Goal: Information Seeking & Learning: Learn about a topic

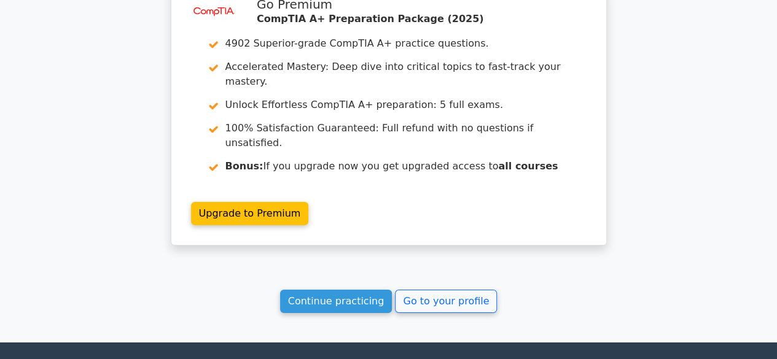
scroll to position [1985, 0]
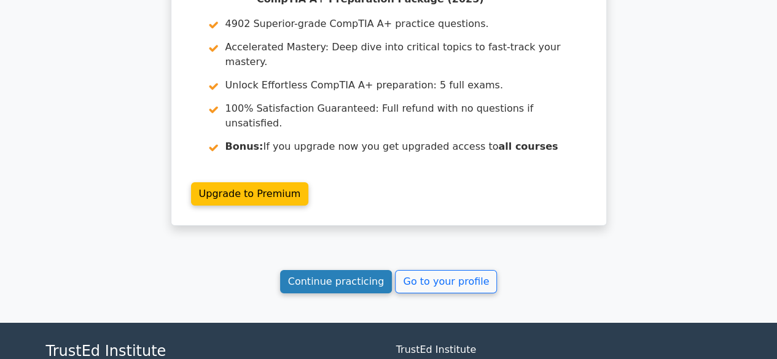
click at [345, 270] on link "Continue practicing" at bounding box center [336, 281] width 112 height 23
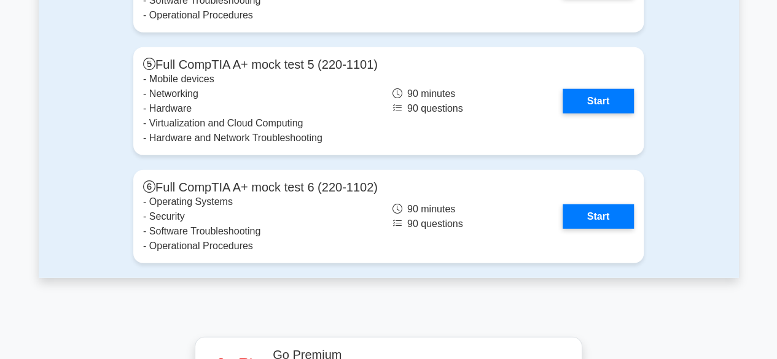
scroll to position [3931, 0]
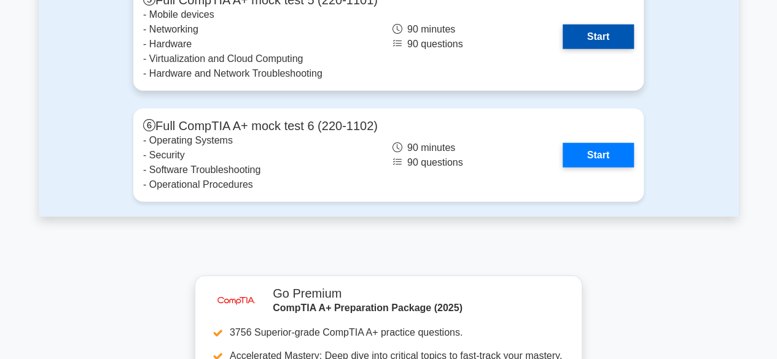
click at [581, 38] on link "Start" at bounding box center [598, 37] width 71 height 25
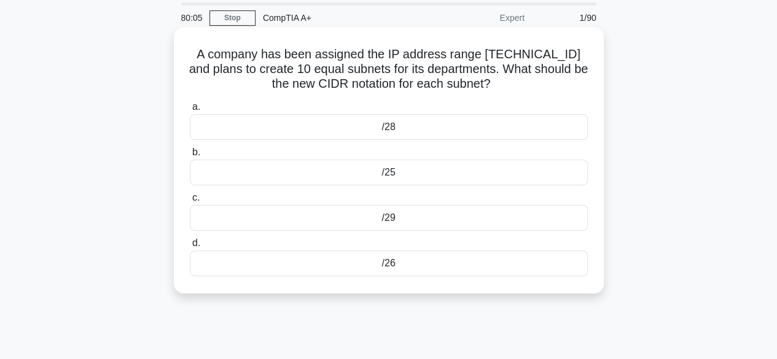
scroll to position [61, 0]
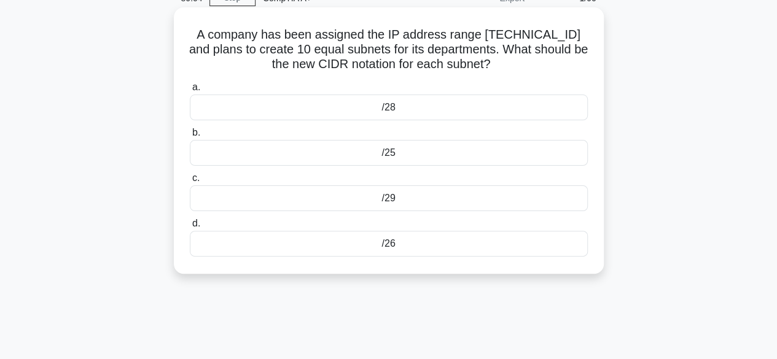
click at [377, 155] on div "/25" at bounding box center [389, 153] width 398 height 26
click at [190, 137] on input "b. /25" at bounding box center [190, 133] width 0 height 8
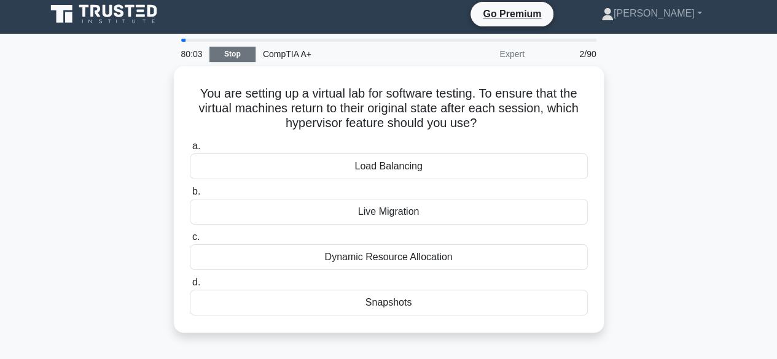
scroll to position [0, 0]
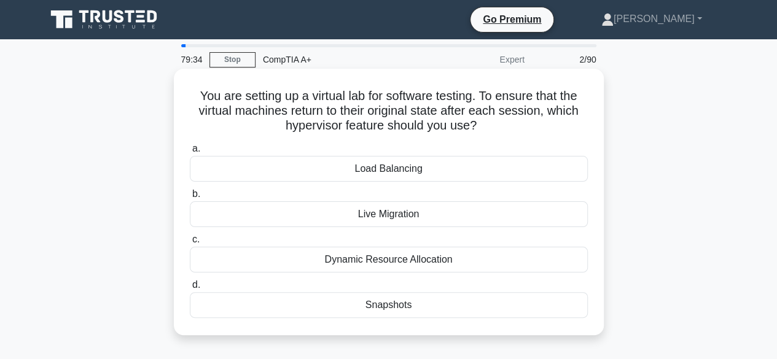
click at [385, 166] on div "Load Balancing" at bounding box center [389, 169] width 398 height 26
click at [190, 153] on input "a. Load Balancing" at bounding box center [190, 149] width 0 height 8
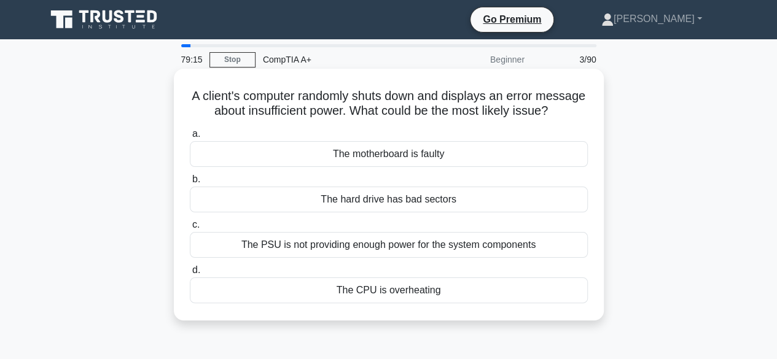
click at [365, 258] on div "The PSU is not providing enough power for the system components" at bounding box center [389, 245] width 398 height 26
click at [190, 229] on input "c. The PSU is not providing enough power for the system components" at bounding box center [190, 225] width 0 height 8
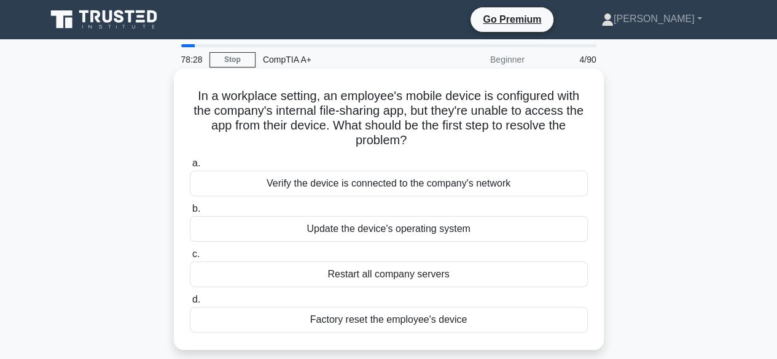
click at [310, 186] on div "Verify the device is connected to the company's network" at bounding box center [389, 184] width 398 height 26
click at [190, 168] on input "a. Verify the device is connected to the company's network" at bounding box center [190, 164] width 0 height 8
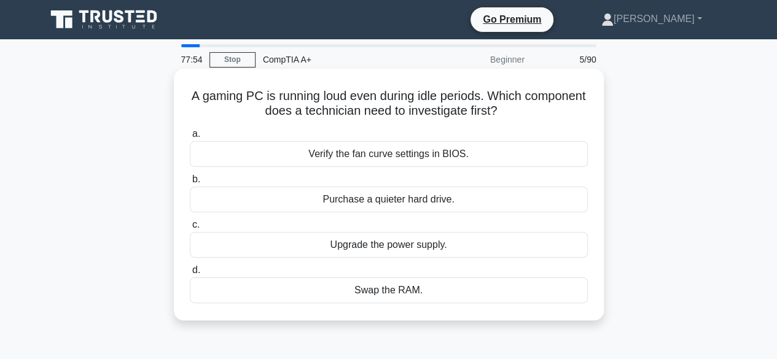
click at [414, 160] on div "Verify the fan curve settings in BIOS." at bounding box center [389, 154] width 398 height 26
click at [190, 138] on input "a. Verify the fan curve settings in BIOS." at bounding box center [190, 134] width 0 height 8
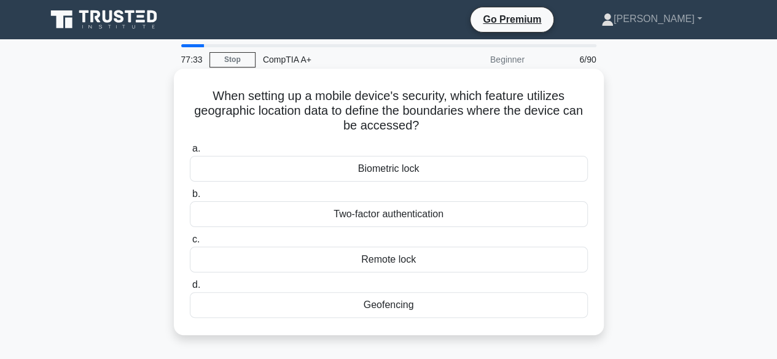
click at [360, 307] on div "Geofencing" at bounding box center [389, 305] width 398 height 26
click at [190, 289] on input "d. Geofencing" at bounding box center [190, 285] width 0 height 8
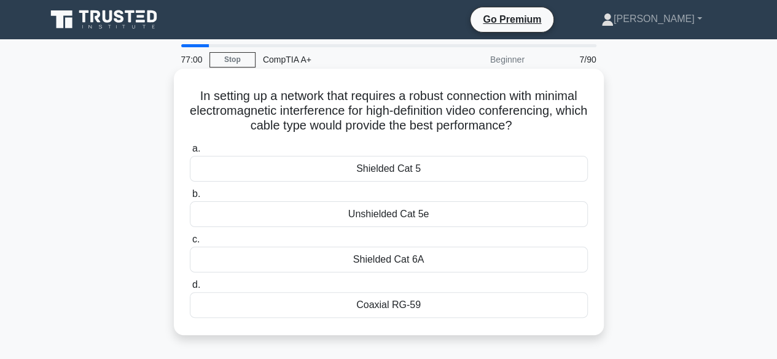
click at [374, 175] on div "Shielded Cat 5" at bounding box center [389, 169] width 398 height 26
click at [190, 153] on input "a. Shielded Cat 5" at bounding box center [190, 149] width 0 height 8
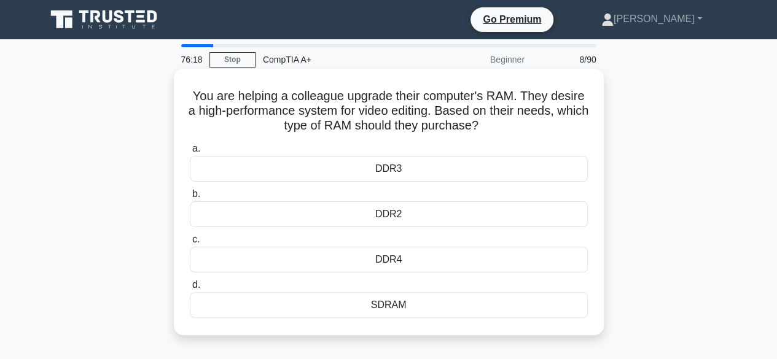
click at [379, 173] on div "DDR3" at bounding box center [389, 169] width 398 height 26
click at [190, 153] on input "a. DDR3" at bounding box center [190, 149] width 0 height 8
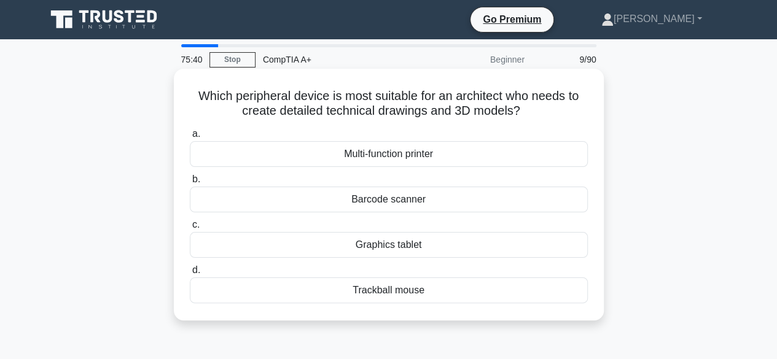
click at [418, 245] on div "Graphics tablet" at bounding box center [389, 245] width 398 height 26
click at [190, 229] on input "c. Graphics tablet" at bounding box center [190, 225] width 0 height 8
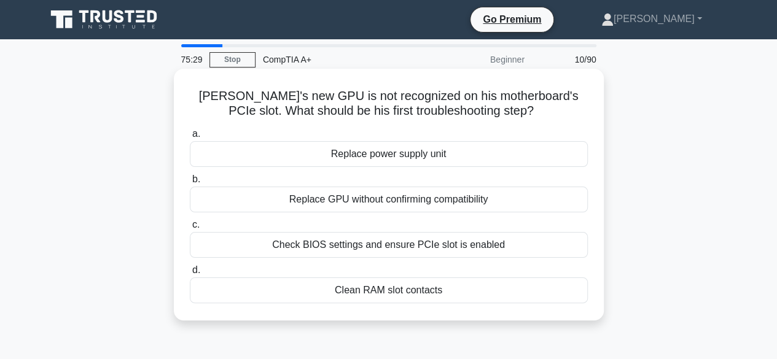
drag, startPoint x: 323, startPoint y: 201, endPoint x: 343, endPoint y: 200, distance: 20.3
click at [343, 200] on div "Replace GPU without confirming compatibility" at bounding box center [389, 200] width 398 height 26
copy div "GPU"
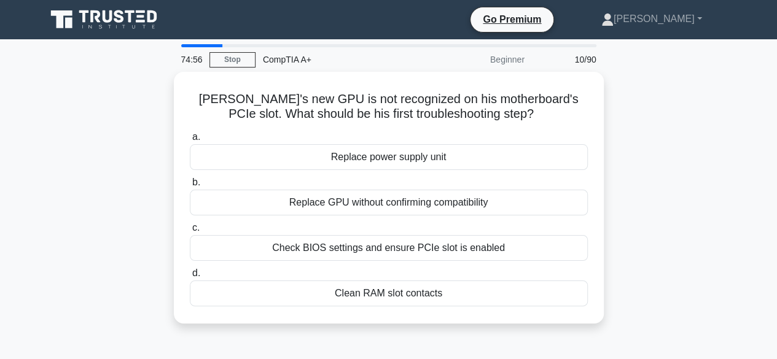
click at [108, 123] on div "Kevin's new GPU is not recognized on his motherboard's PCIe slot. What should b…" at bounding box center [389, 205] width 700 height 267
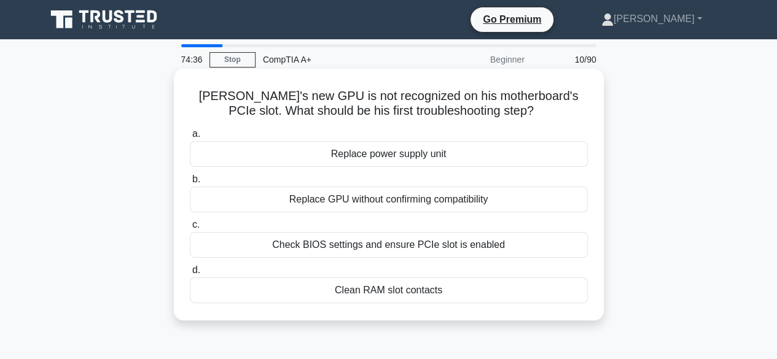
click at [342, 243] on div "Check BIOS settings and ensure PCIe slot is enabled" at bounding box center [389, 245] width 398 height 26
click at [190, 229] on input "c. Check BIOS settings and ensure PCIe slot is enabled" at bounding box center [190, 225] width 0 height 8
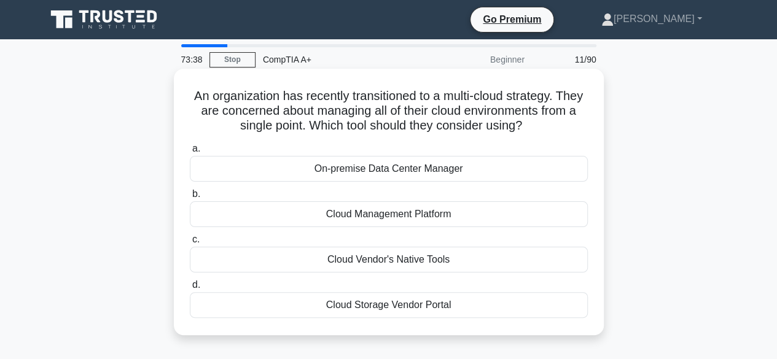
click at [338, 219] on div "Cloud Management Platform" at bounding box center [389, 214] width 398 height 26
click at [190, 198] on input "b. Cloud Management Platform" at bounding box center [190, 194] width 0 height 8
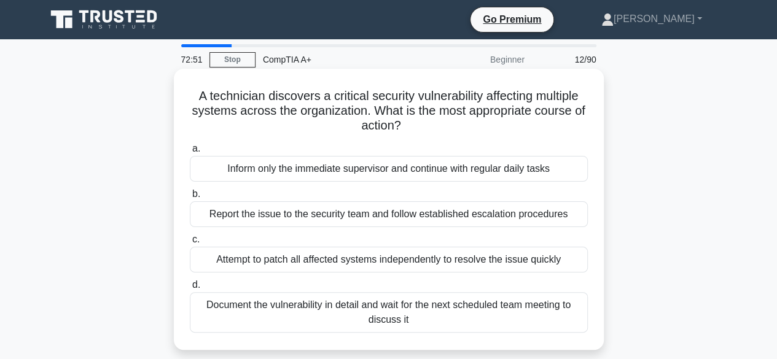
click at [393, 321] on div "Document the vulnerability in detail and wait for the next scheduled team meeti…" at bounding box center [389, 312] width 398 height 41
click at [322, 311] on div "Document the vulnerability in detail and wait for the next scheduled team meeti…" at bounding box center [389, 312] width 398 height 41
click at [190, 289] on input "d. Document the vulnerability in detail and wait for the next scheduled team me…" at bounding box center [190, 285] width 0 height 8
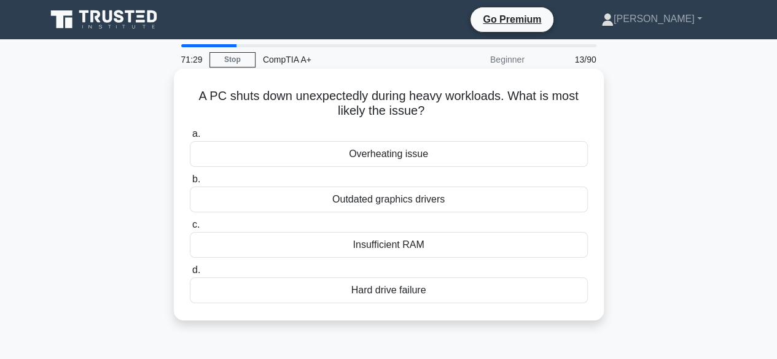
click at [380, 158] on div "Overheating issue" at bounding box center [389, 154] width 398 height 26
click at [190, 138] on input "a. Overheating issue" at bounding box center [190, 134] width 0 height 8
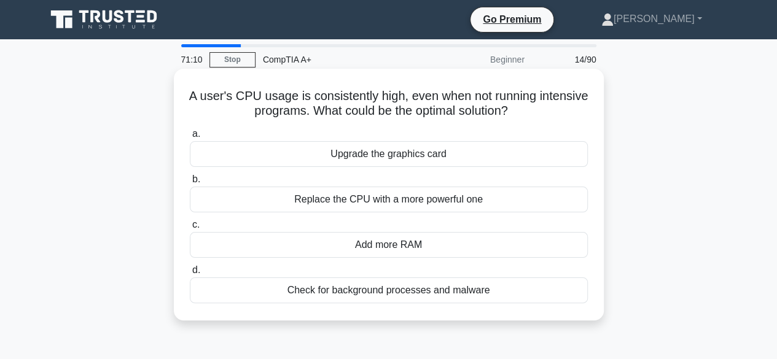
click at [385, 245] on div "Add more RAM" at bounding box center [389, 245] width 398 height 26
click at [190, 229] on input "c. Add more RAM" at bounding box center [190, 225] width 0 height 8
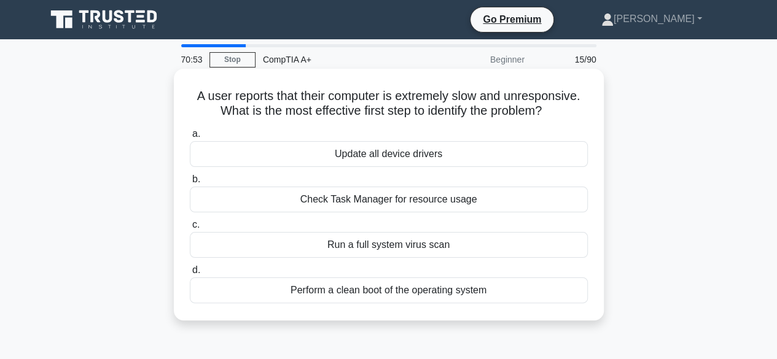
click at [403, 197] on div "Check Task Manager for resource usage" at bounding box center [389, 200] width 398 height 26
click at [190, 184] on input "b. Check Task Manager for resource usage" at bounding box center [190, 180] width 0 height 8
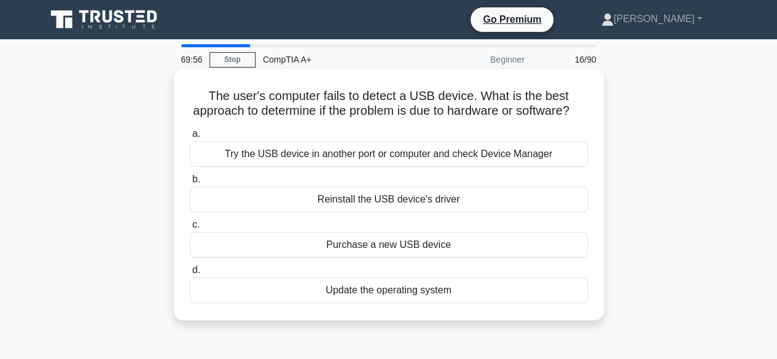
click at [329, 167] on div "Try the USB device in another port or computer and check Device Manager" at bounding box center [389, 154] width 398 height 26
click at [190, 138] on input "a. Try the USB device in another port or computer and check Device Manager" at bounding box center [190, 134] width 0 height 8
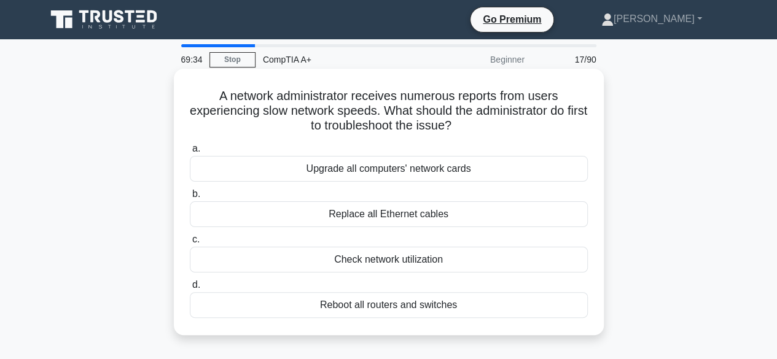
click at [397, 259] on div "Check network utilization" at bounding box center [389, 260] width 398 height 26
click at [190, 244] on input "c. Check network utilization" at bounding box center [190, 240] width 0 height 8
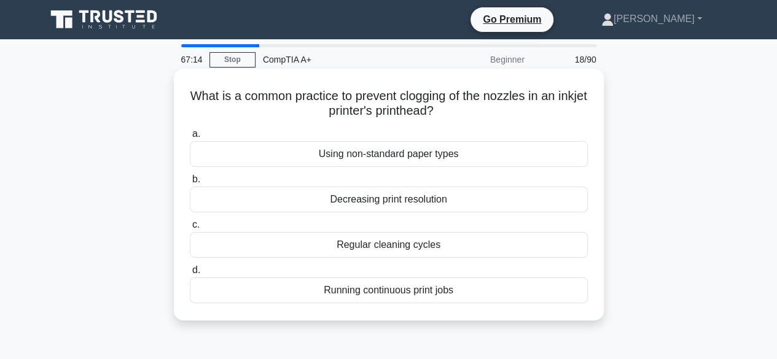
click at [401, 244] on div "Regular cleaning cycles" at bounding box center [389, 245] width 398 height 26
click at [190, 229] on input "c. Regular cleaning cycles" at bounding box center [190, 225] width 0 height 8
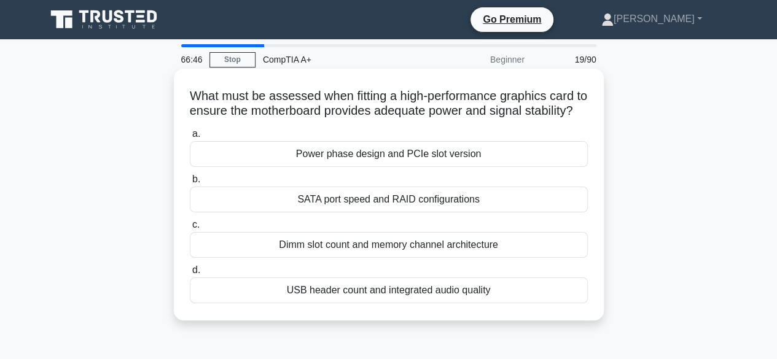
click at [377, 167] on div "Power phase design and PCIe slot version" at bounding box center [389, 154] width 398 height 26
click at [190, 138] on input "a. Power phase design and PCIe slot version" at bounding box center [190, 134] width 0 height 8
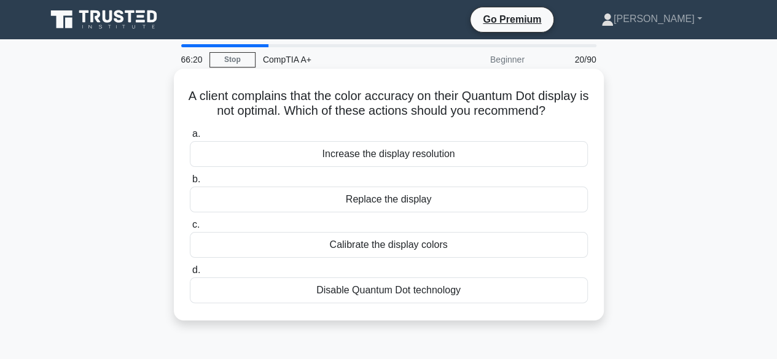
click at [372, 258] on div "Calibrate the display colors" at bounding box center [389, 245] width 398 height 26
click at [190, 229] on input "c. Calibrate the display colors" at bounding box center [190, 225] width 0 height 8
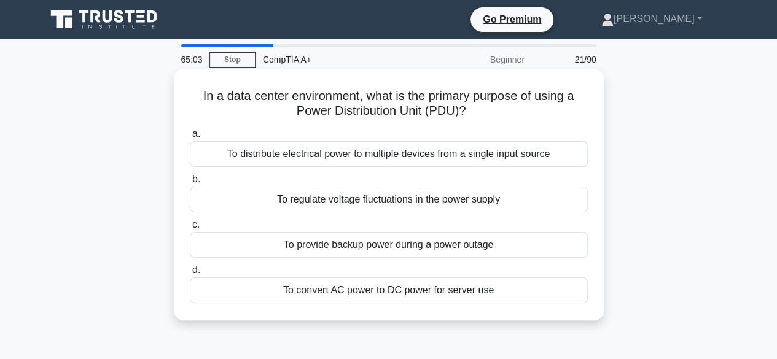
click at [316, 154] on div "To distribute electrical power to multiple devices from a single input source" at bounding box center [389, 154] width 398 height 26
click at [190, 138] on input "a. To distribute electrical power to multiple devices from a single input source" at bounding box center [190, 134] width 0 height 8
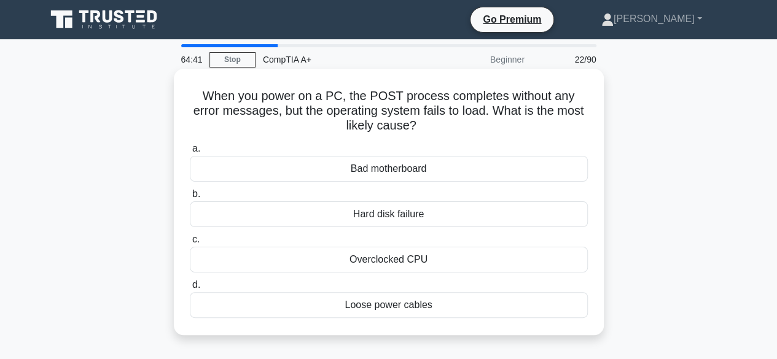
click at [361, 217] on div "Hard disk failure" at bounding box center [389, 214] width 398 height 26
click at [190, 198] on input "b. Hard disk failure" at bounding box center [190, 194] width 0 height 8
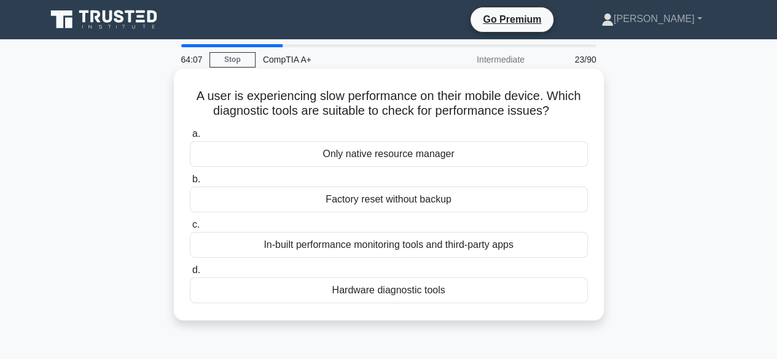
click at [330, 245] on div "In-built performance monitoring tools and third-party apps" at bounding box center [389, 245] width 398 height 26
click at [190, 229] on input "c. In-built performance monitoring tools and third-party apps" at bounding box center [190, 225] width 0 height 8
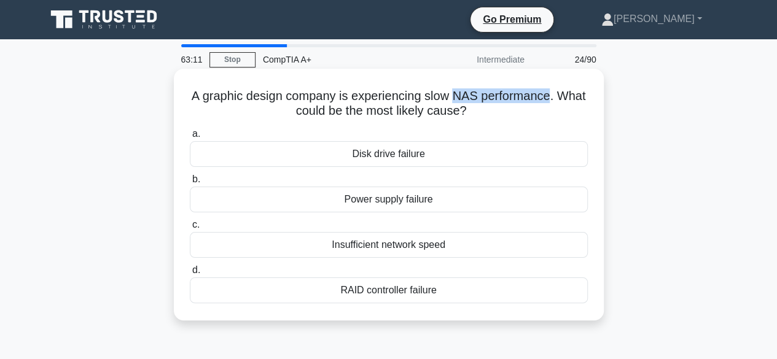
drag, startPoint x: 471, startPoint y: 95, endPoint x: 567, endPoint y: 96, distance: 96.5
click at [567, 96] on h5 "A graphic design company is experiencing slow NAS performance. What could be th…" at bounding box center [389, 103] width 401 height 31
drag, startPoint x: 581, startPoint y: 94, endPoint x: 472, endPoint y: 97, distance: 109.4
click at [472, 97] on h5 "A graphic design company is experiencing slow NAS performance. What could be th…" at bounding box center [389, 103] width 401 height 31
copy h5 "NAS performance"
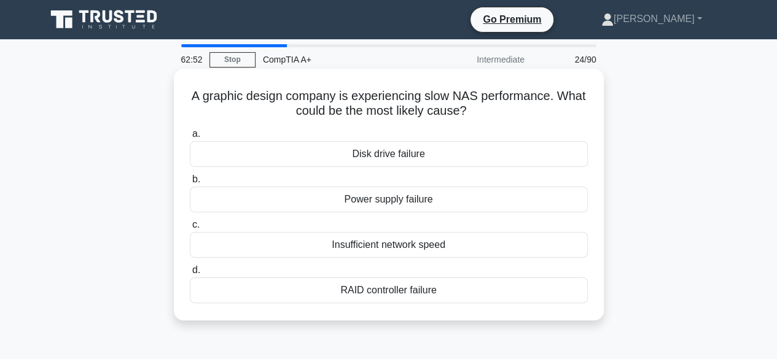
click at [326, 241] on div "Insufficient network speed" at bounding box center [389, 245] width 398 height 26
click at [190, 229] on input "c. Insufficient network speed" at bounding box center [190, 225] width 0 height 8
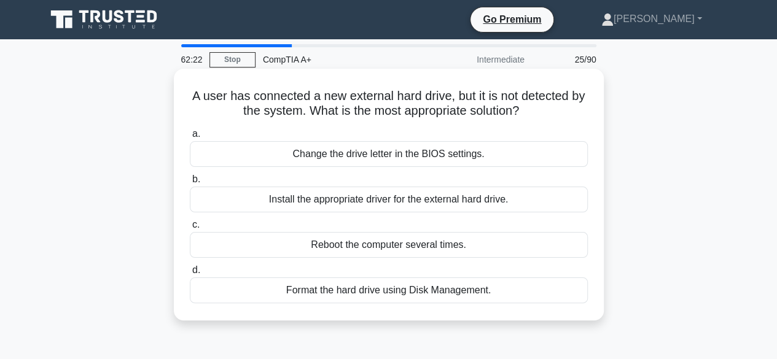
click at [342, 201] on div "Install the appropriate driver for the external hard drive." at bounding box center [389, 200] width 398 height 26
click at [190, 184] on input "b. Install the appropriate driver for the external hard drive." at bounding box center [190, 180] width 0 height 8
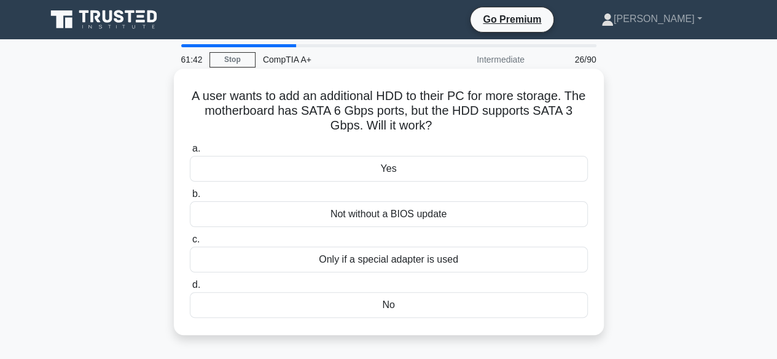
click at [365, 210] on div "Not without a BIOS update" at bounding box center [389, 214] width 398 height 26
click at [190, 198] on input "b. Not without a BIOS update" at bounding box center [190, 194] width 0 height 8
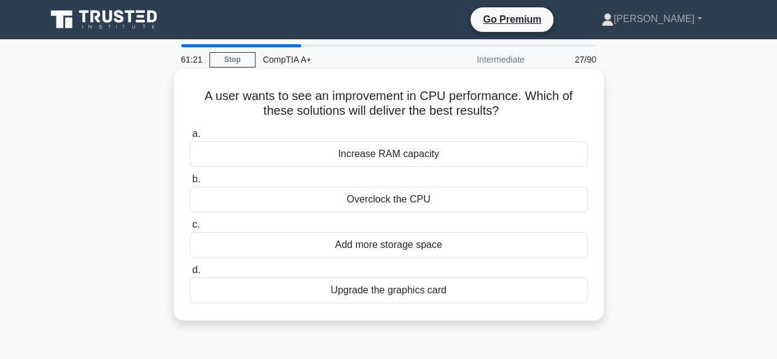
click at [351, 157] on div "Increase RAM capacity" at bounding box center [389, 154] width 398 height 26
click at [190, 138] on input "a. Increase RAM capacity" at bounding box center [190, 134] width 0 height 8
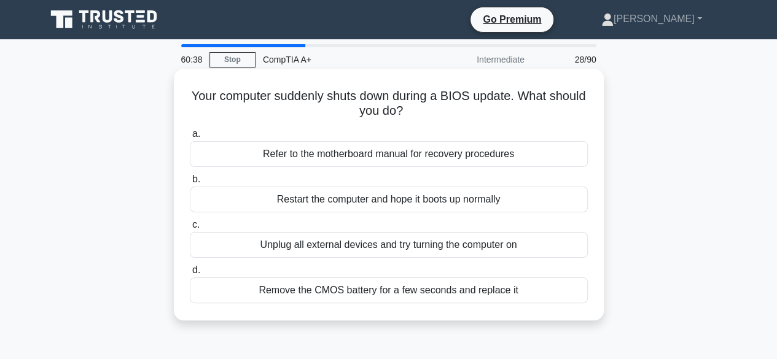
click at [415, 158] on div "Refer to the motherboard manual for recovery procedures" at bounding box center [389, 154] width 398 height 26
click at [190, 138] on input "a. Refer to the motherboard manual for recovery procedures" at bounding box center [190, 134] width 0 height 8
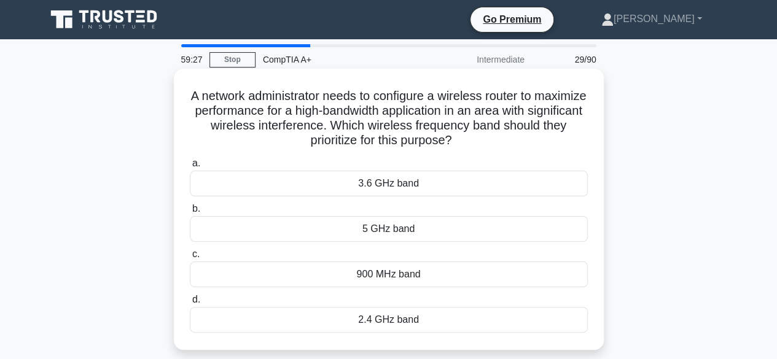
click at [406, 229] on div "5 GHz band" at bounding box center [389, 229] width 398 height 26
click at [190, 213] on input "b. 5 GHz band" at bounding box center [190, 209] width 0 height 8
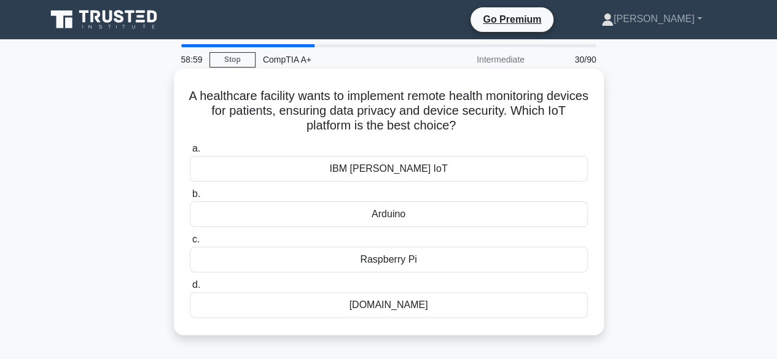
click at [361, 165] on div "IBM Watson IoT" at bounding box center [389, 169] width 398 height 26
click at [190, 153] on input "a. IBM Watson IoT" at bounding box center [190, 149] width 0 height 8
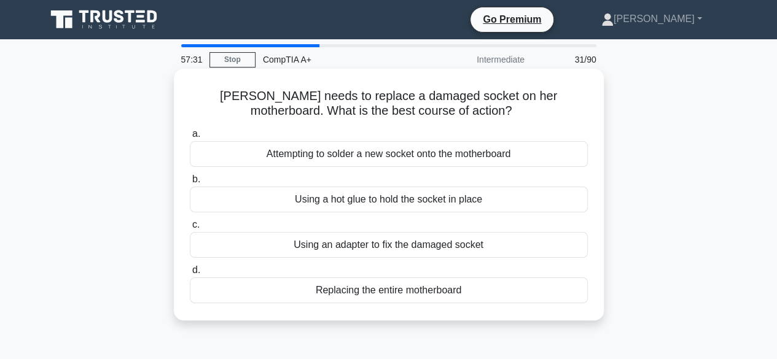
click at [335, 298] on div "Replacing the entire motherboard" at bounding box center [389, 291] width 398 height 26
click at [190, 275] on input "d. Replacing the entire motherboard" at bounding box center [190, 271] width 0 height 8
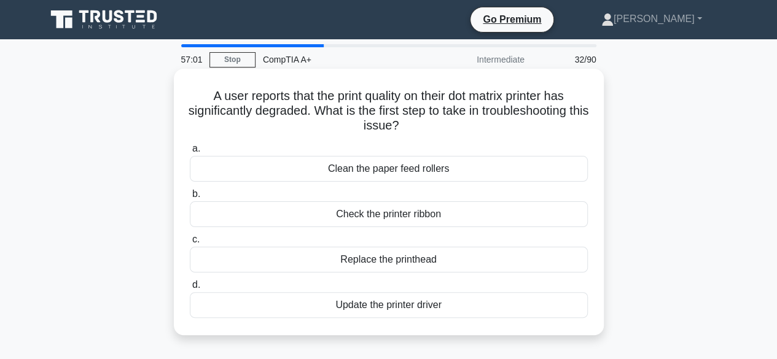
click at [334, 174] on div "Clean the paper feed rollers" at bounding box center [389, 169] width 398 height 26
click at [190, 153] on input "a. Clean the paper feed rollers" at bounding box center [190, 149] width 0 height 8
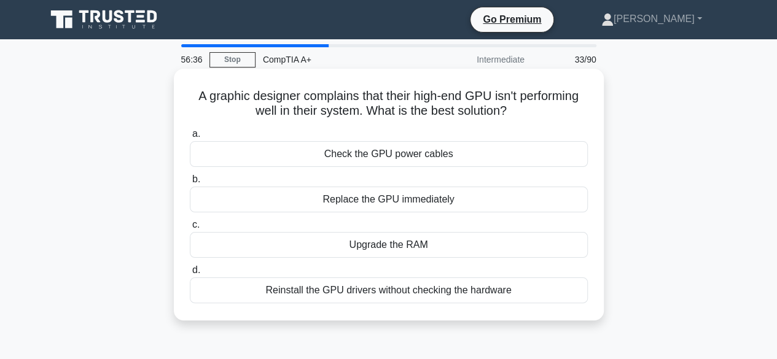
click at [337, 149] on div "Check the GPU power cables" at bounding box center [389, 154] width 398 height 26
click at [190, 138] on input "a. Check the GPU power cables" at bounding box center [190, 134] width 0 height 8
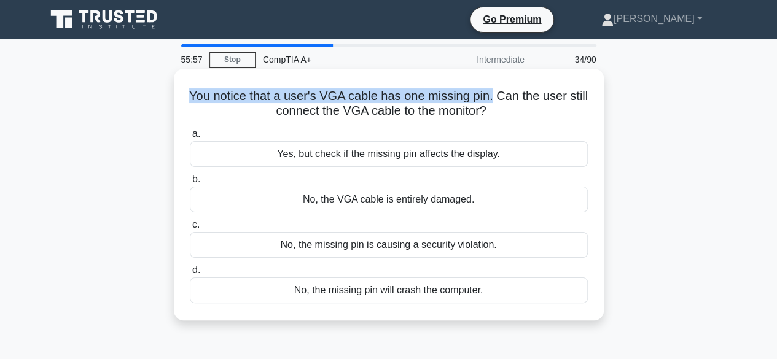
drag, startPoint x: 504, startPoint y: 95, endPoint x: 199, endPoint y: 98, distance: 304.7
click at [199, 98] on h5 "You notice that a user's VGA cable has one missing pin. Can the user still conn…" at bounding box center [389, 103] width 401 height 31
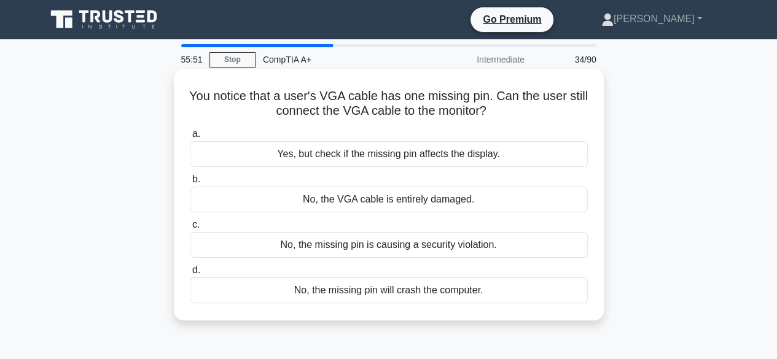
click at [227, 117] on h5 "You notice that a user's VGA cable has one missing pin. Can the user still conn…" at bounding box center [389, 103] width 401 height 31
click at [397, 201] on div "No, the VGA cable is entirely damaged." at bounding box center [389, 200] width 398 height 26
click at [190, 184] on input "b. No, the VGA cable is entirely damaged." at bounding box center [190, 180] width 0 height 8
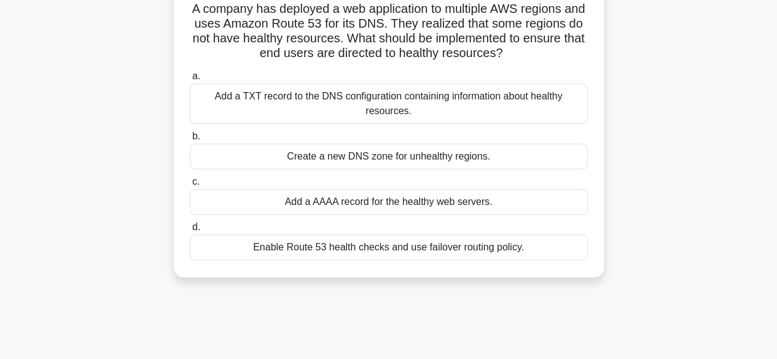
scroll to position [123, 0]
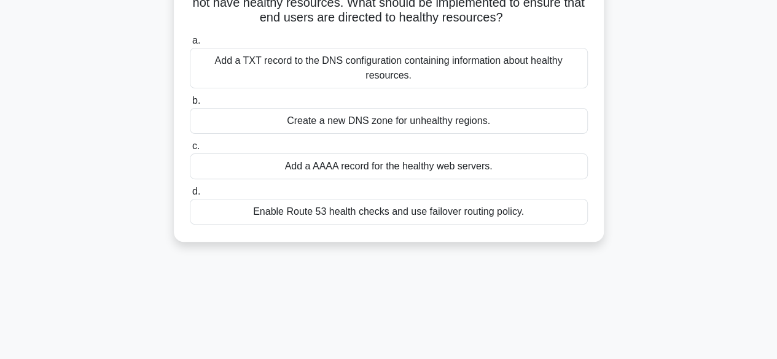
click at [440, 214] on div "Enable Route 53 health checks and use failover routing policy." at bounding box center [389, 212] width 398 height 26
click at [190, 196] on input "d. Enable Route 53 health checks and use failover routing policy." at bounding box center [190, 192] width 0 height 8
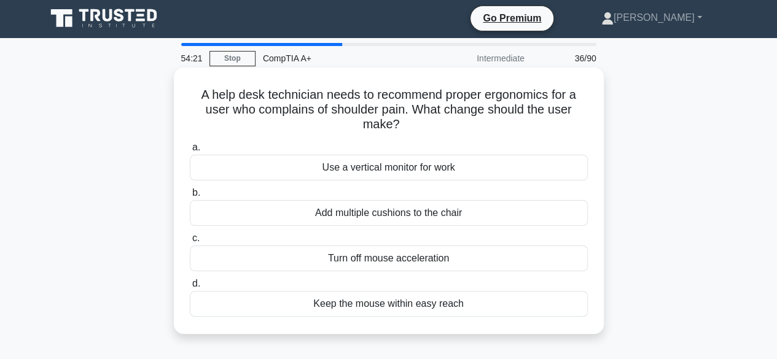
scroll to position [0, 0]
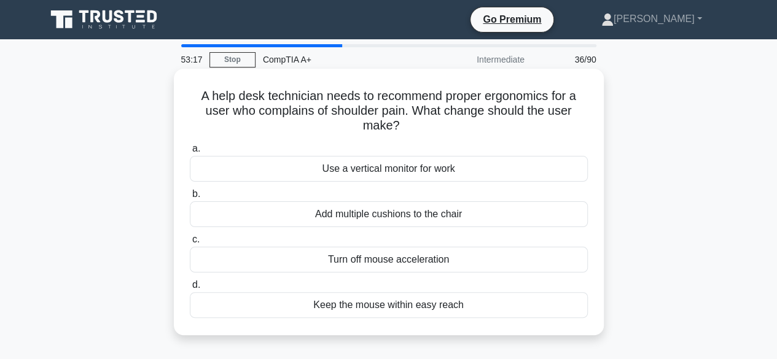
click at [301, 137] on div "A help desk technician needs to recommend proper ergonomics for a user who comp…" at bounding box center [389, 202] width 420 height 257
drag, startPoint x: 448, startPoint y: 97, endPoint x: 550, endPoint y: 96, distance: 102.0
click at [550, 96] on h5 "A help desk technician needs to recommend proper ergonomics for a user who comp…" at bounding box center [389, 110] width 401 height 45
copy h5 "proper ergonomics"
click at [338, 162] on div "Use a vertical monitor for work" at bounding box center [389, 169] width 398 height 26
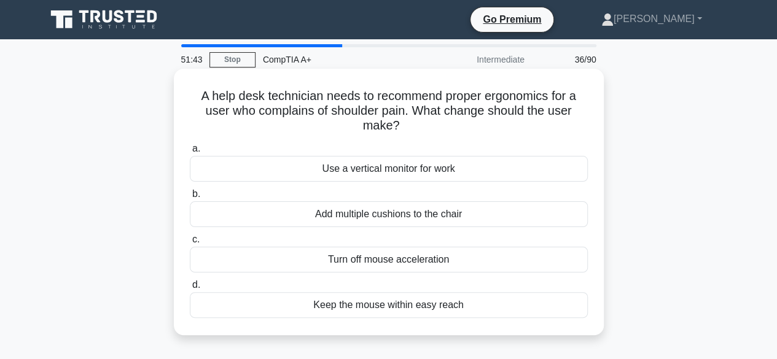
click at [190, 153] on input "a. Use a vertical monitor for work" at bounding box center [190, 149] width 0 height 8
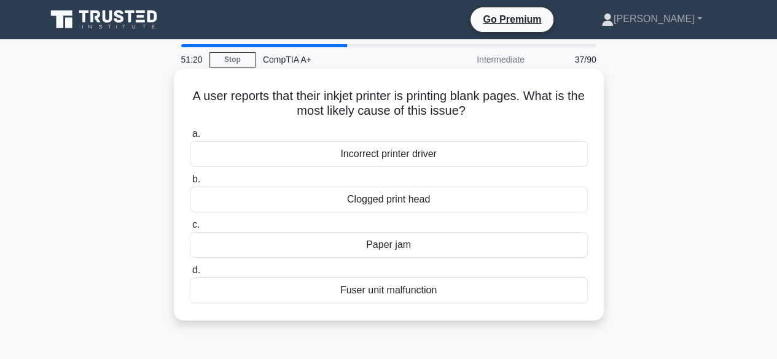
click at [429, 289] on div "Fuser unit malfunction" at bounding box center [389, 291] width 398 height 26
click at [190, 275] on input "d. Fuser unit malfunction" at bounding box center [190, 271] width 0 height 8
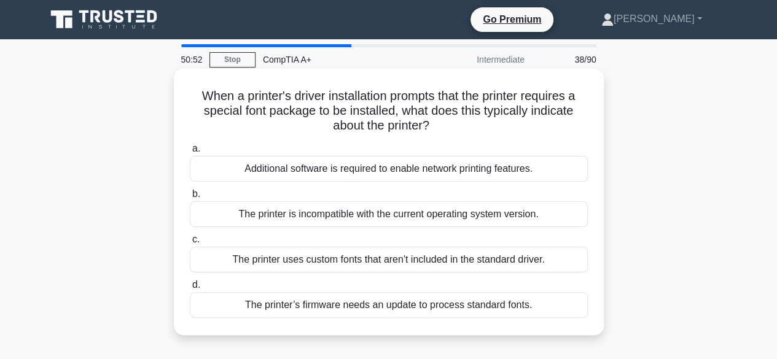
click at [303, 262] on div "The printer uses custom fonts that aren't included in the standard driver." at bounding box center [389, 260] width 398 height 26
click at [190, 244] on input "c. The printer uses custom fonts that aren't included in the standard driver." at bounding box center [190, 240] width 0 height 8
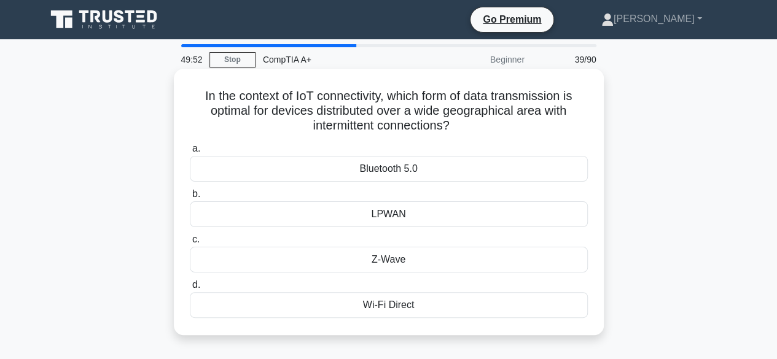
click at [391, 222] on div "LPWAN" at bounding box center [389, 214] width 398 height 26
click at [190, 198] on input "b. LPWAN" at bounding box center [190, 194] width 0 height 8
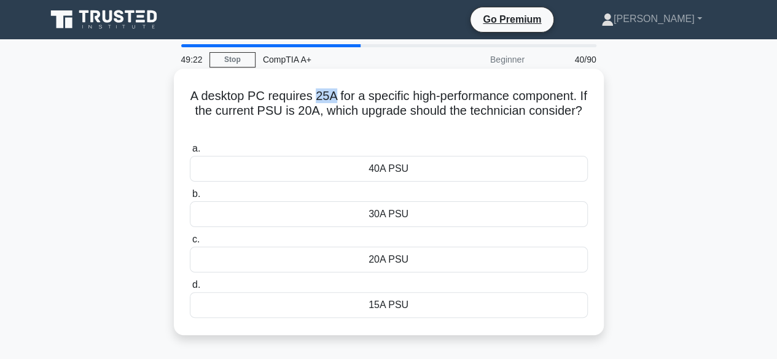
drag, startPoint x: 316, startPoint y: 97, endPoint x: 339, endPoint y: 93, distance: 23.7
click at [339, 93] on h5 "A desktop PC requires 25A for a specific high-performance component. If the cur…" at bounding box center [389, 110] width 401 height 45
copy h5 "25A"
click at [312, 133] on h5 "A desktop PC requires 25A for a specific high-performance component. If the cur…" at bounding box center [389, 110] width 401 height 45
click at [416, 216] on div "30A PSU" at bounding box center [389, 214] width 398 height 26
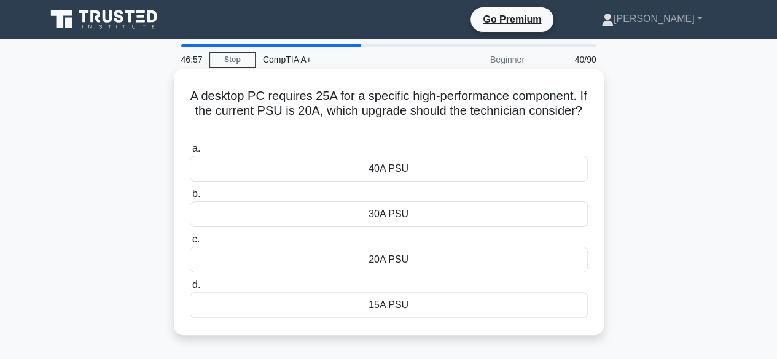
click at [190, 198] on input "b. 30A PSU" at bounding box center [190, 194] width 0 height 8
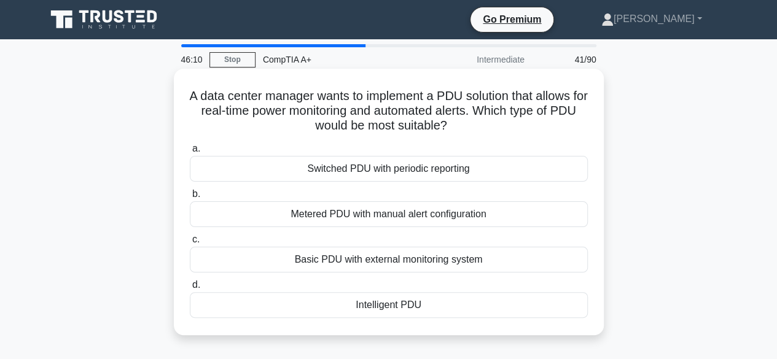
click at [340, 261] on div "Basic PDU with external monitoring system" at bounding box center [389, 260] width 398 height 26
click at [357, 259] on div "Basic PDU with external monitoring system" at bounding box center [389, 260] width 398 height 26
click at [190, 244] on input "c. Basic PDU with external monitoring system" at bounding box center [190, 240] width 0 height 8
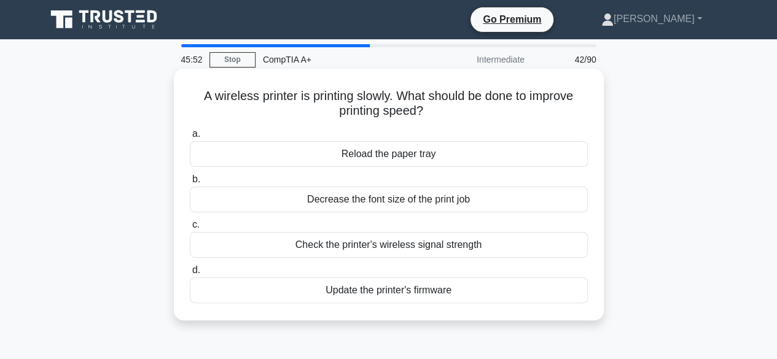
click at [317, 246] on div "Check the printer's wireless signal strength" at bounding box center [389, 245] width 398 height 26
click at [190, 229] on input "c. Check the printer's wireless signal strength" at bounding box center [190, 225] width 0 height 8
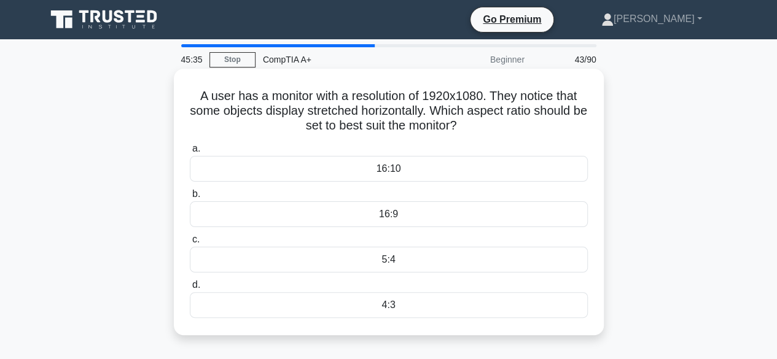
click at [392, 216] on div "16:9" at bounding box center [389, 214] width 398 height 26
click at [190, 198] on input "b. 16:9" at bounding box center [190, 194] width 0 height 8
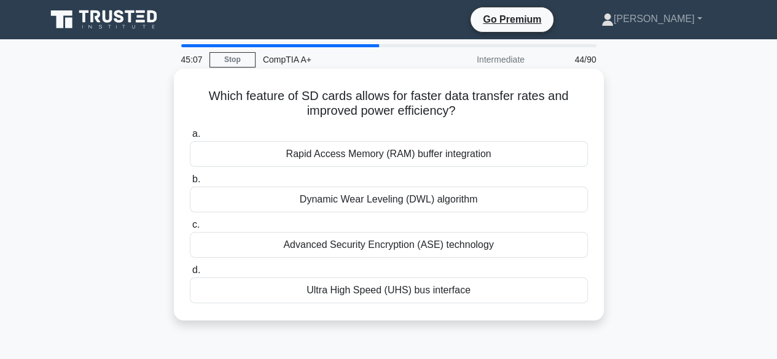
click at [349, 293] on div "Ultra High Speed (UHS) bus interface" at bounding box center [389, 291] width 398 height 26
click at [190, 275] on input "d. Ultra High Speed (UHS) bus interface" at bounding box center [190, 271] width 0 height 8
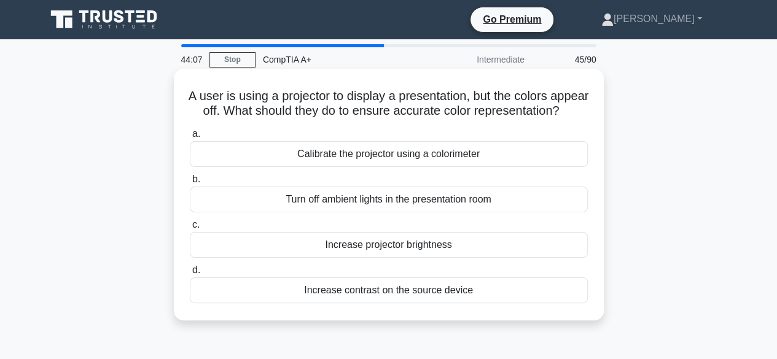
click at [382, 167] on div "Calibrate the projector using a colorimeter" at bounding box center [389, 154] width 398 height 26
click at [190, 138] on input "a. Calibrate the projector using a colorimeter" at bounding box center [190, 134] width 0 height 8
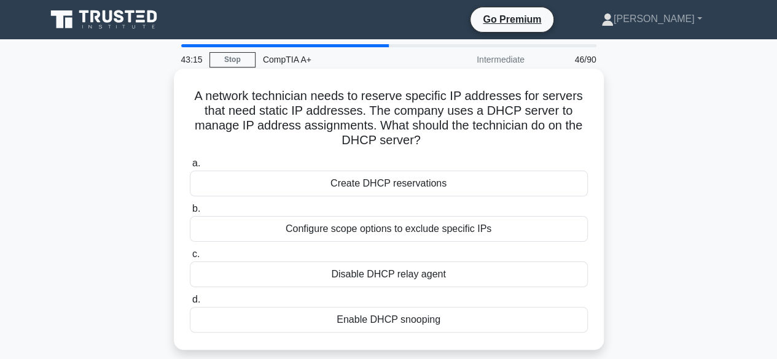
click at [372, 181] on div "Create DHCP reservations" at bounding box center [389, 184] width 398 height 26
click at [190, 168] on input "a. Create DHCP reservations" at bounding box center [190, 164] width 0 height 8
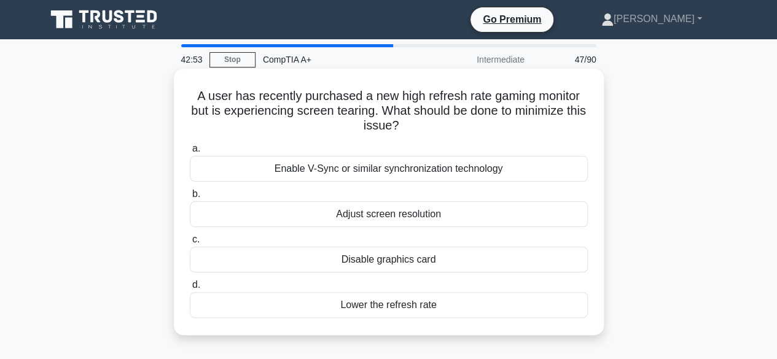
click at [381, 218] on div "Adjust screen resolution" at bounding box center [389, 214] width 398 height 26
click at [190, 198] on input "b. Adjust screen resolution" at bounding box center [190, 194] width 0 height 8
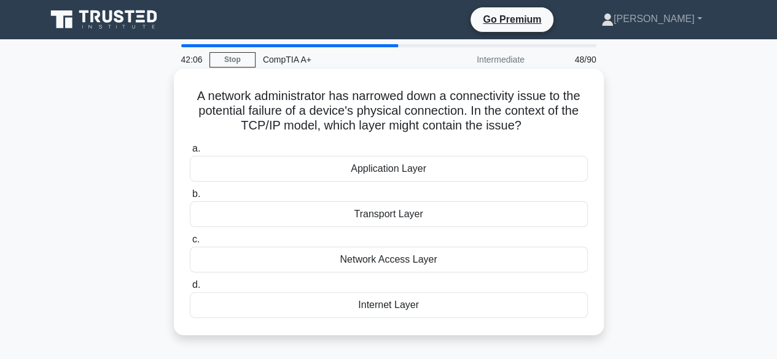
click at [399, 259] on div "Network Access Layer" at bounding box center [389, 260] width 398 height 26
click at [190, 244] on input "c. Network Access Layer" at bounding box center [190, 240] width 0 height 8
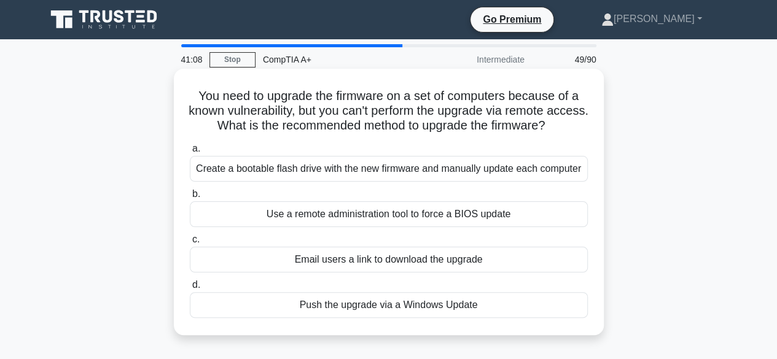
click at [369, 217] on div "Use a remote administration tool to force a BIOS update" at bounding box center [389, 214] width 398 height 26
click at [190, 198] on input "b. Use a remote administration tool to force a BIOS update" at bounding box center [190, 194] width 0 height 8
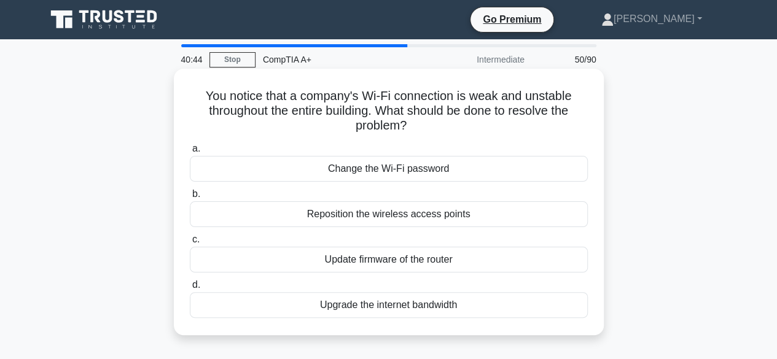
click at [377, 264] on div "Update firmware of the router" at bounding box center [389, 260] width 398 height 26
click at [190, 244] on input "c. Update firmware of the router" at bounding box center [190, 240] width 0 height 8
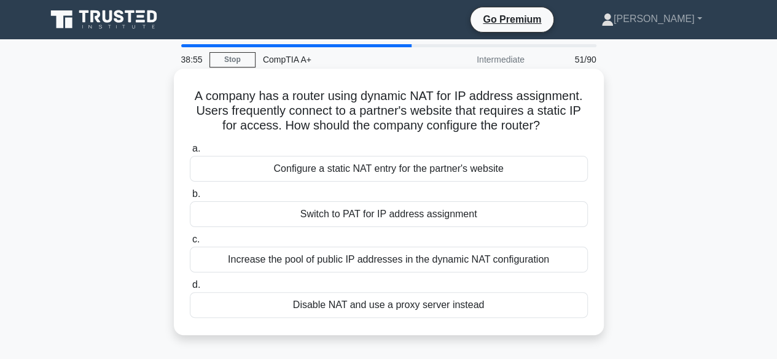
click at [327, 261] on div "Increase the pool of public IP addresses in the dynamic NAT configuration" at bounding box center [389, 260] width 398 height 26
click at [190, 244] on input "c. Increase the pool of public IP addresses in the dynamic NAT configuration" at bounding box center [190, 240] width 0 height 8
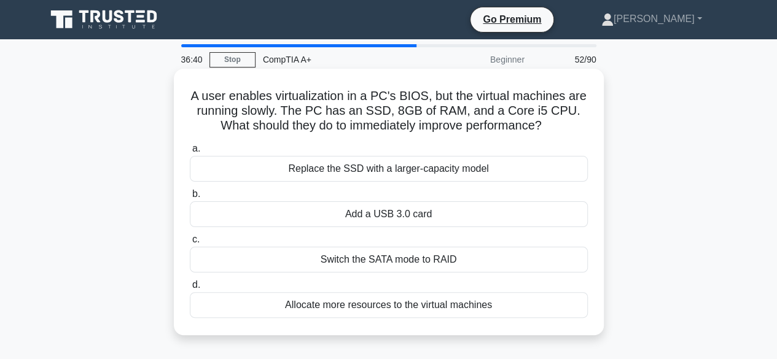
click at [348, 304] on div "Allocate more resources to the virtual machines" at bounding box center [389, 305] width 398 height 26
click at [190, 289] on input "d. Allocate more resources to the virtual machines" at bounding box center [190, 285] width 0 height 8
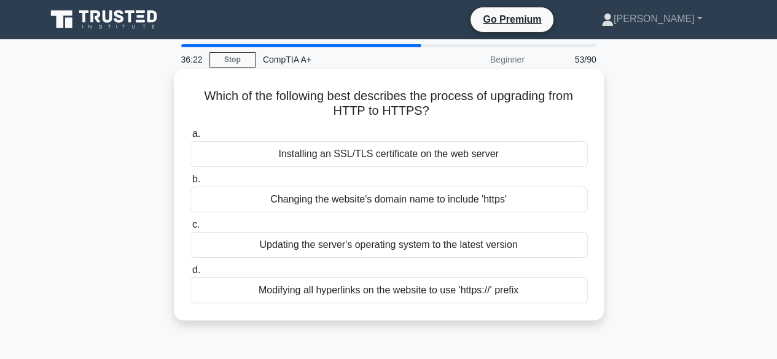
click at [311, 205] on div "Changing the website's domain name to include 'https'" at bounding box center [389, 200] width 398 height 26
click at [190, 184] on input "b. Changing the website's domain name to include 'https'" at bounding box center [190, 180] width 0 height 8
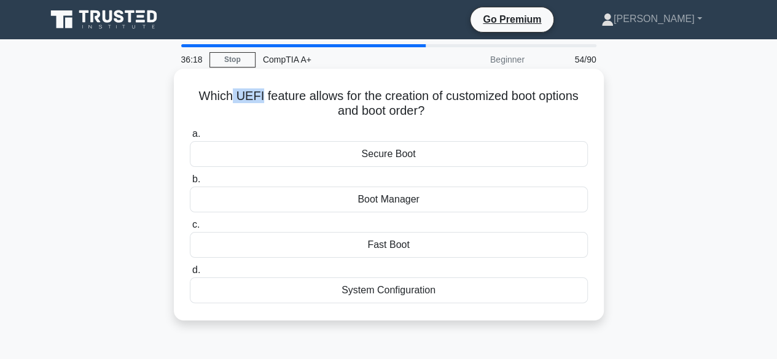
drag, startPoint x: 229, startPoint y: 98, endPoint x: 254, endPoint y: 101, distance: 25.5
click at [254, 101] on h5 "Which UEFI feature allows for the creation of customized boot options and boot …" at bounding box center [389, 103] width 401 height 31
copy h5 "UEFI"
click at [210, 113] on h5 "Which UEFI feature allows for the creation of customized boot options and boot …" at bounding box center [389, 103] width 401 height 31
click at [385, 198] on div "Boot Manager" at bounding box center [389, 200] width 398 height 26
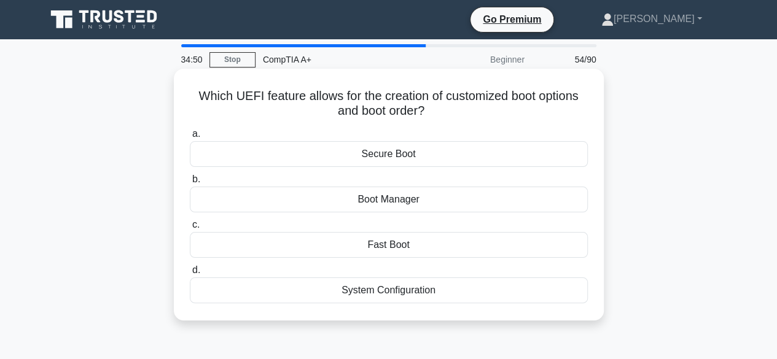
click at [190, 184] on input "b. Boot Manager" at bounding box center [190, 180] width 0 height 8
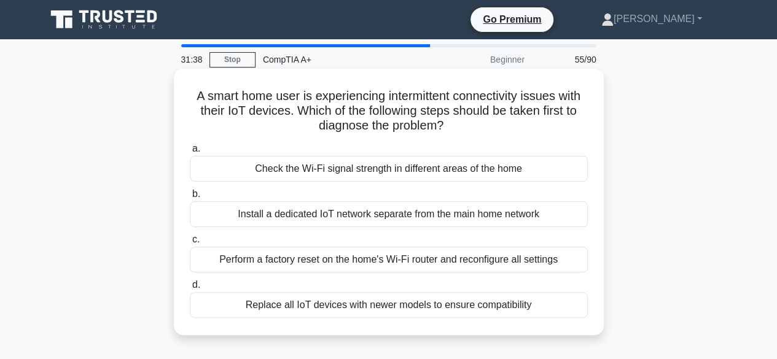
click at [311, 170] on div "Check the Wi-Fi signal strength in different areas of the home" at bounding box center [389, 169] width 398 height 26
click at [190, 153] on input "a. Check the Wi-Fi signal strength in different areas of the home" at bounding box center [190, 149] width 0 height 8
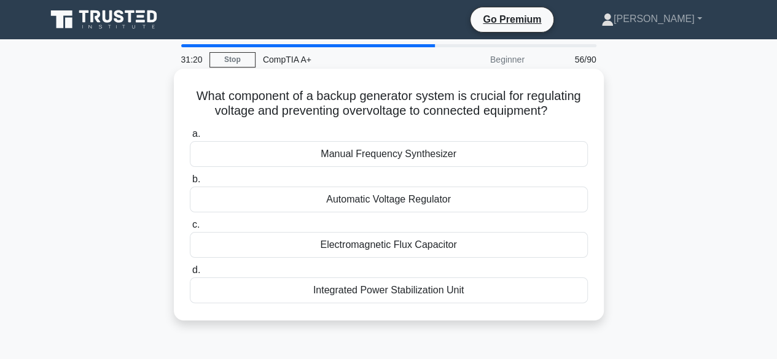
click at [348, 201] on div "Automatic Voltage Regulator" at bounding box center [389, 200] width 398 height 26
click at [190, 184] on input "b. Automatic Voltage Regulator" at bounding box center [190, 180] width 0 height 8
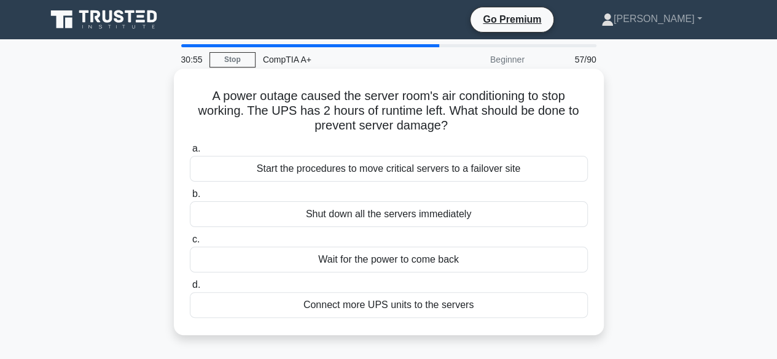
click at [320, 303] on div "Connect more UPS units to the servers" at bounding box center [389, 305] width 398 height 26
click at [190, 289] on input "d. Connect more UPS units to the servers" at bounding box center [190, 285] width 0 height 8
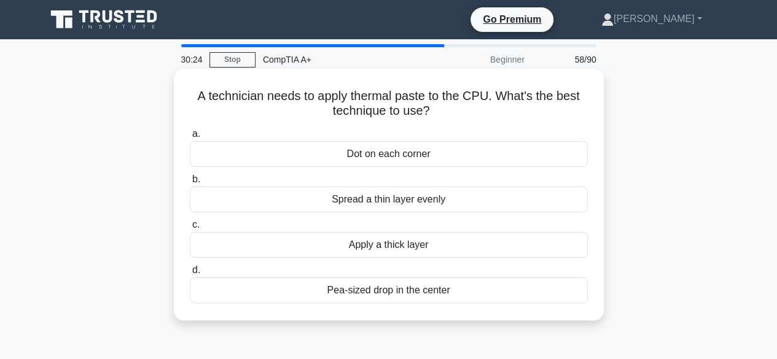
click at [380, 298] on div "Pea-sized drop in the center" at bounding box center [389, 291] width 398 height 26
click at [190, 275] on input "d. Pea-sized drop in the center" at bounding box center [190, 271] width 0 height 8
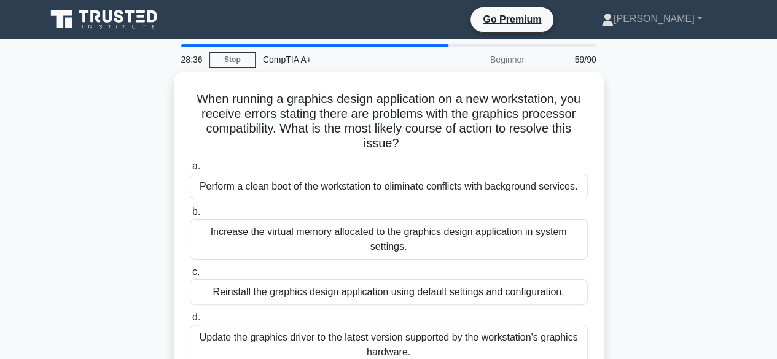
scroll to position [61, 0]
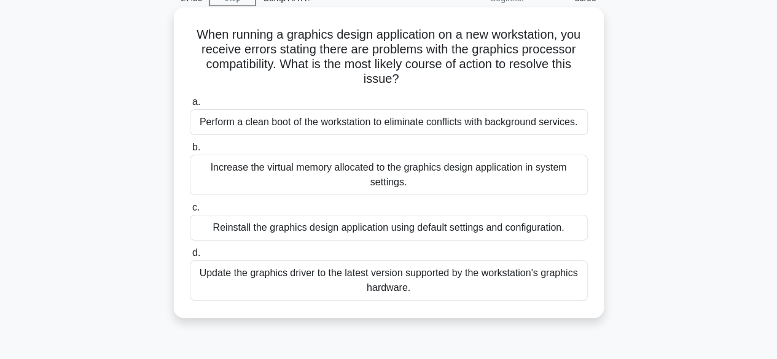
click at [348, 182] on div "Increase the virtual memory allocated to the graphics design application in sys…" at bounding box center [389, 175] width 398 height 41
click at [190, 152] on input "b. Increase the virtual memory allocated to the graphics design application in …" at bounding box center [190, 148] width 0 height 8
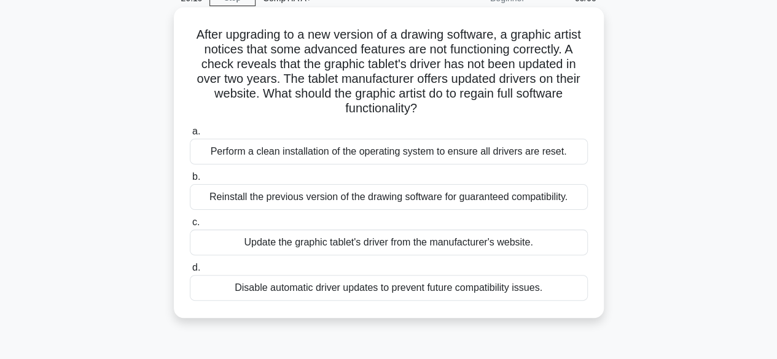
click at [421, 241] on div "Update the graphic tablet's driver from the manufacturer's website." at bounding box center [389, 243] width 398 height 26
click at [351, 239] on div "Update the graphic tablet's driver from the manufacturer's website." at bounding box center [389, 243] width 398 height 26
click at [190, 227] on input "c. Update the graphic tablet's driver from the manufacturer's website." at bounding box center [190, 223] width 0 height 8
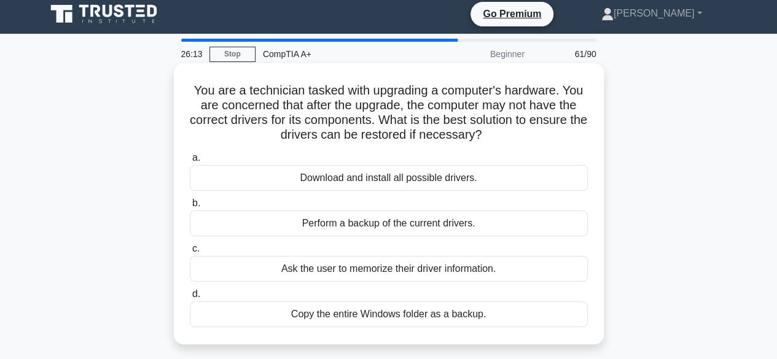
scroll to position [0, 0]
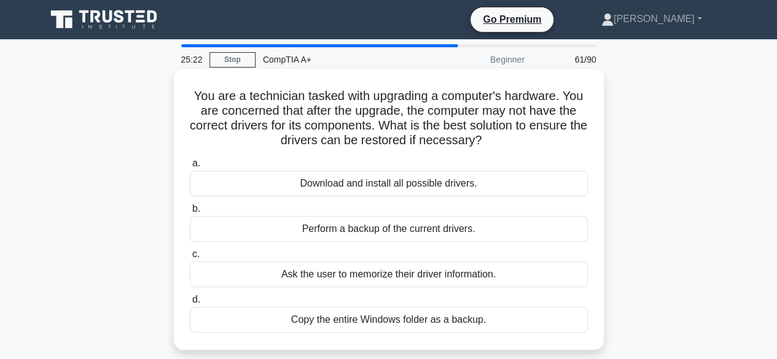
click at [349, 229] on div "Perform a backup of the current drivers." at bounding box center [389, 229] width 398 height 26
click at [190, 213] on input "b. Perform a backup of the current drivers." at bounding box center [190, 209] width 0 height 8
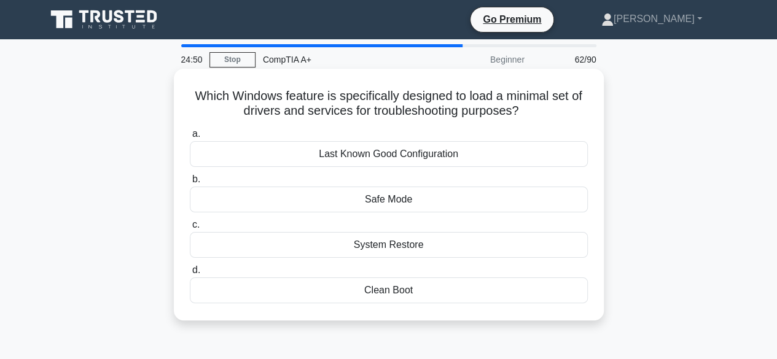
click at [340, 249] on div "System Restore" at bounding box center [389, 245] width 398 height 26
click at [190, 229] on input "c. System Restore" at bounding box center [190, 225] width 0 height 8
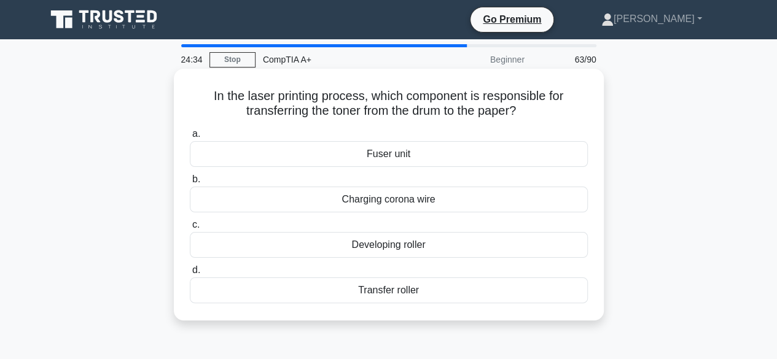
click at [336, 153] on div "Fuser unit" at bounding box center [389, 154] width 398 height 26
click at [190, 138] on input "a. Fuser unit" at bounding box center [190, 134] width 0 height 8
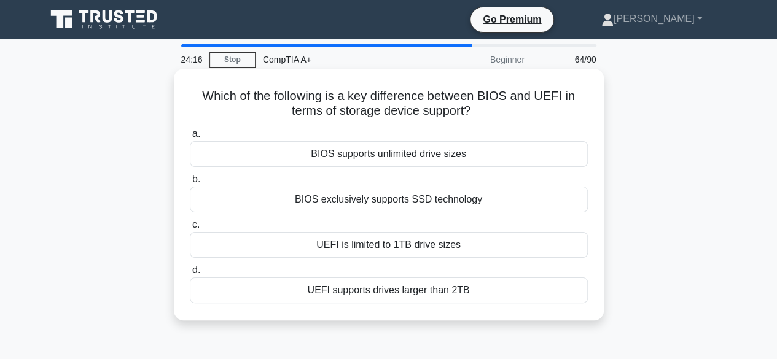
click at [334, 147] on div "BIOS supports unlimited drive sizes" at bounding box center [389, 154] width 398 height 26
click at [190, 138] on input "a. BIOS supports unlimited drive sizes" at bounding box center [190, 134] width 0 height 8
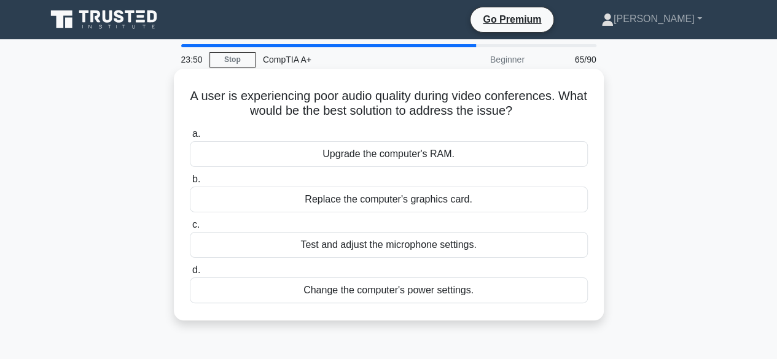
click at [349, 247] on div "Test and adjust the microphone settings." at bounding box center [389, 245] width 398 height 26
click at [190, 229] on input "c. Test and adjust the microphone settings." at bounding box center [190, 225] width 0 height 8
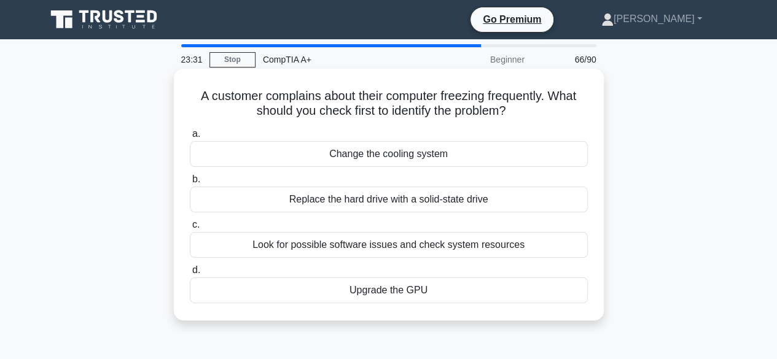
click at [330, 241] on div "Look for possible software issues and check system resources" at bounding box center [389, 245] width 398 height 26
click at [190, 229] on input "c. Look for possible software issues and check system resources" at bounding box center [190, 225] width 0 height 8
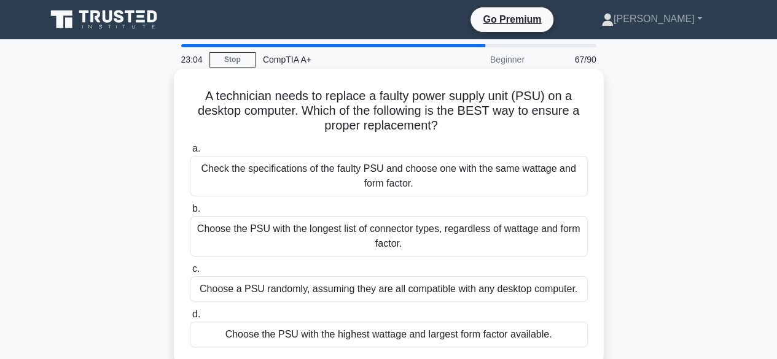
click at [299, 168] on div "Check the specifications of the faulty PSU and choose one with the same wattage…" at bounding box center [389, 176] width 398 height 41
click at [190, 153] on input "a. Check the specifications of the faulty PSU and choose one with the same watt…" at bounding box center [190, 149] width 0 height 8
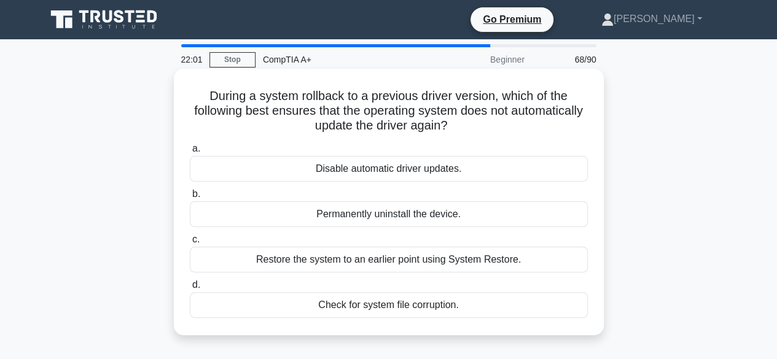
click at [340, 166] on div "Disable automatic driver updates." at bounding box center [389, 169] width 398 height 26
click at [190, 153] on input "a. Disable automatic driver updates." at bounding box center [190, 149] width 0 height 8
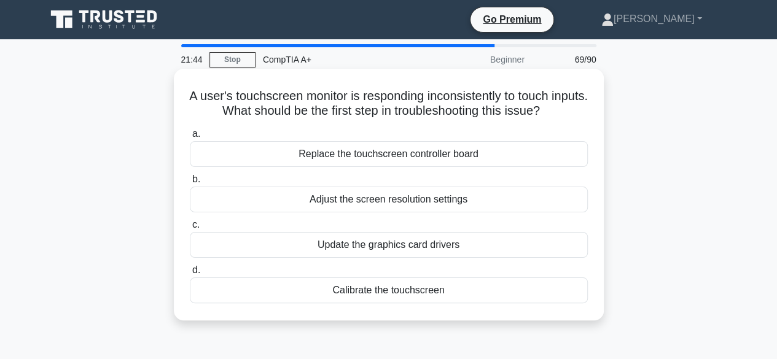
click at [393, 292] on div "Calibrate the touchscreen" at bounding box center [389, 291] width 398 height 26
click at [190, 275] on input "d. Calibrate the touchscreen" at bounding box center [190, 271] width 0 height 8
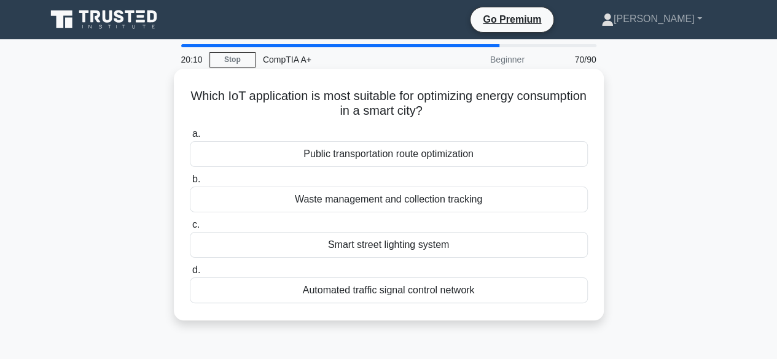
click at [359, 290] on div "Automated traffic signal control network" at bounding box center [389, 291] width 398 height 26
click at [190, 275] on input "d. Automated traffic signal control network" at bounding box center [190, 271] width 0 height 8
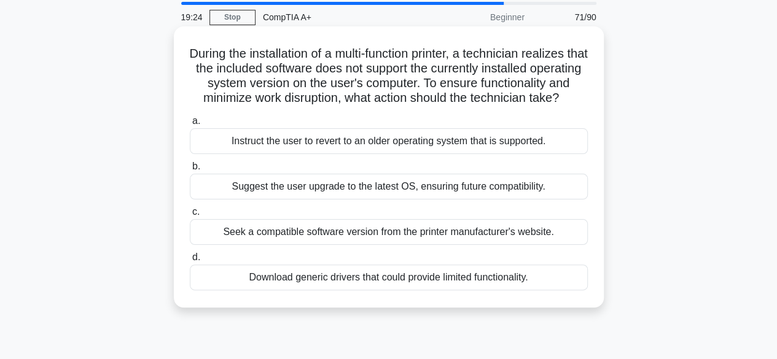
scroll to position [61, 0]
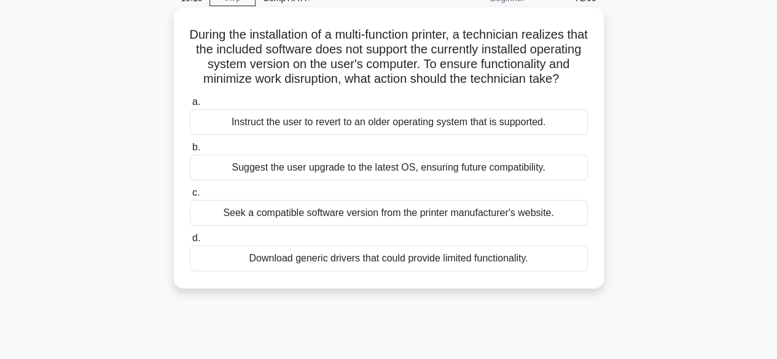
click at [272, 181] on div "Suggest the user upgrade to the latest OS, ensuring future compatibility." at bounding box center [389, 168] width 398 height 26
click at [190, 152] on input "b. Suggest the user upgrade to the latest OS, ensuring future compatibility." at bounding box center [190, 148] width 0 height 8
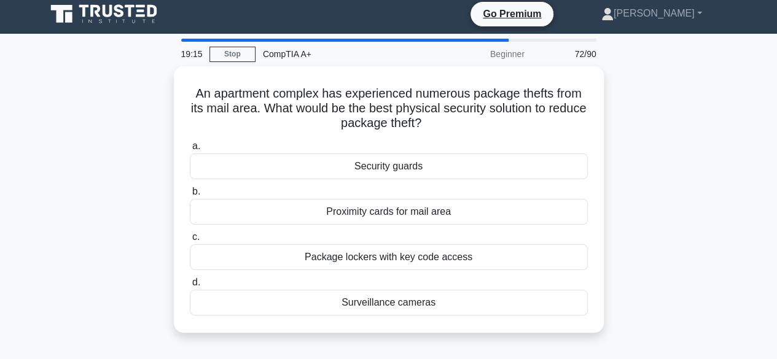
scroll to position [0, 0]
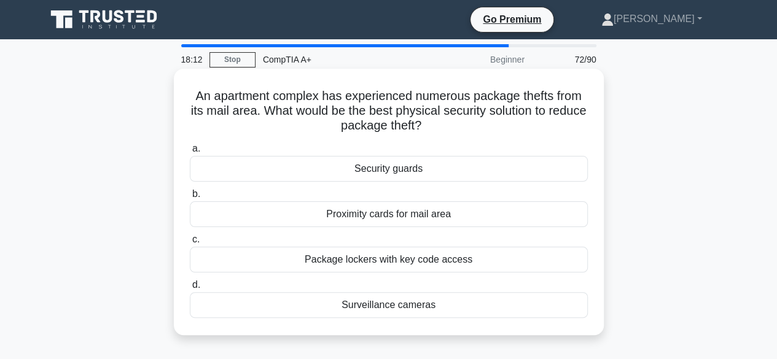
click at [371, 308] on div "Surveillance cameras" at bounding box center [389, 305] width 398 height 26
click at [190, 289] on input "d. Surveillance cameras" at bounding box center [190, 285] width 0 height 8
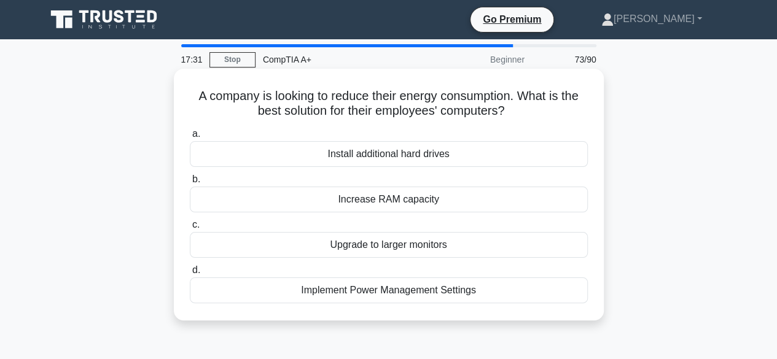
click at [371, 291] on div "Implement Power Management Settings" at bounding box center [389, 291] width 398 height 26
click at [190, 275] on input "d. Implement Power Management Settings" at bounding box center [190, 271] width 0 height 8
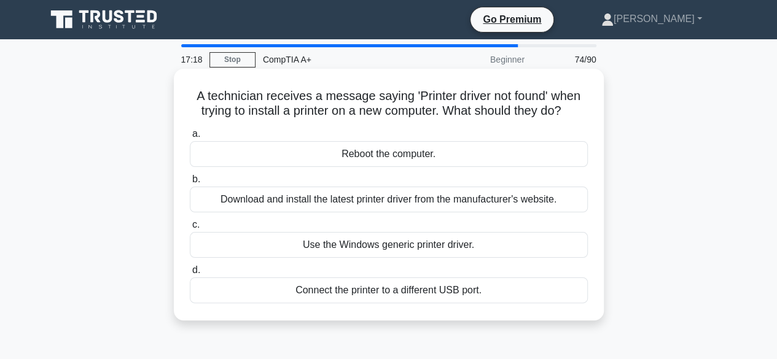
click at [429, 205] on div "Download and install the latest printer driver from the manufacturer's website." at bounding box center [389, 200] width 398 height 26
click at [190, 184] on input "b. Download and install the latest printer driver from the manufacturer's websi…" at bounding box center [190, 180] width 0 height 8
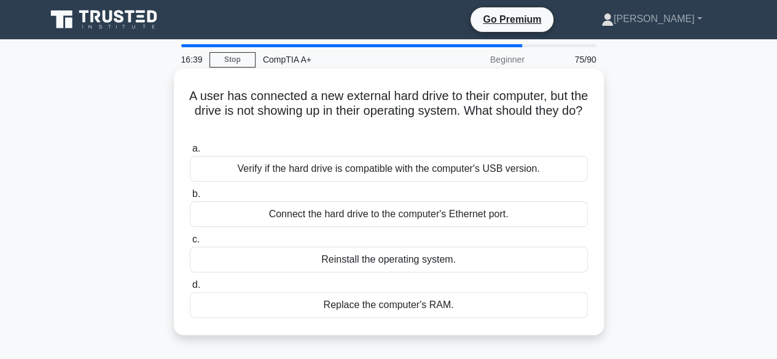
click at [367, 168] on div "Verify if the hard drive is compatible with the computer's USB version." at bounding box center [389, 169] width 398 height 26
click at [190, 153] on input "a. Verify if the hard drive is compatible with the computer's USB version." at bounding box center [190, 149] width 0 height 8
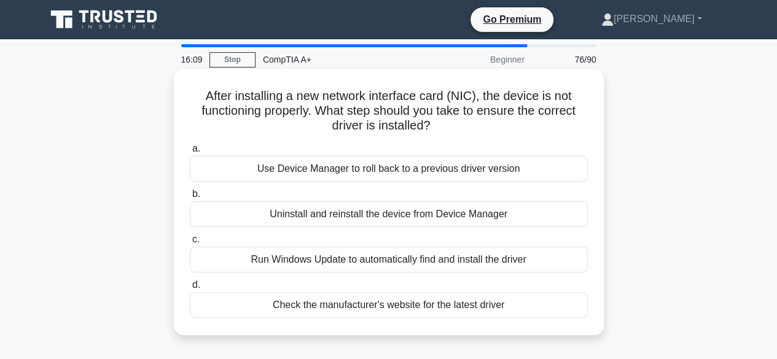
click at [354, 306] on div "Check the manufacturer's website for the latest driver" at bounding box center [389, 305] width 398 height 26
click at [190, 289] on input "d. Check the manufacturer's website for the latest driver" at bounding box center [190, 285] width 0 height 8
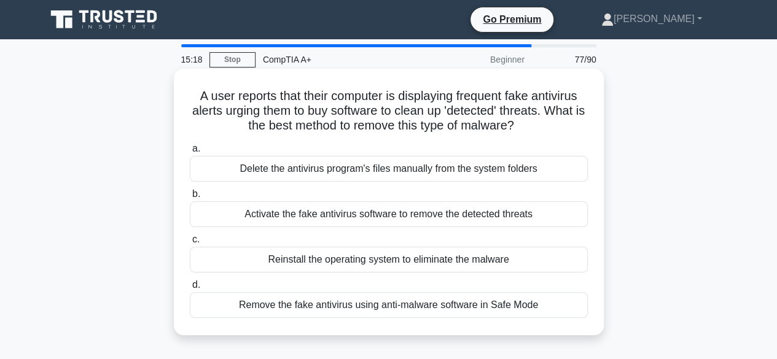
click at [353, 304] on div "Remove the fake antivirus using anti-malware software in Safe Mode" at bounding box center [389, 305] width 398 height 26
click at [190, 289] on input "d. Remove the fake antivirus using anti-malware software in Safe Mode" at bounding box center [190, 285] width 0 height 8
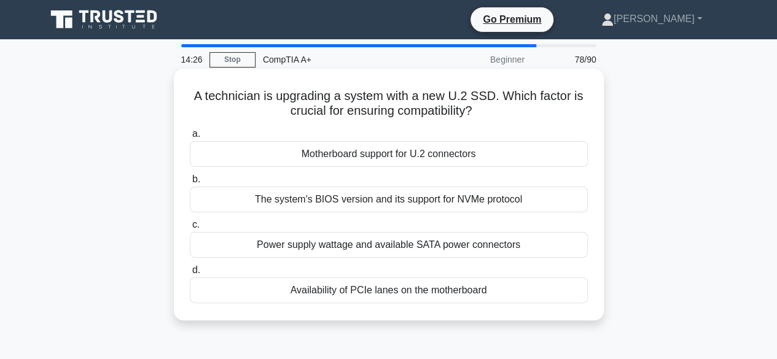
click at [323, 154] on div "Motherboard support for U.2 connectors" at bounding box center [389, 154] width 398 height 26
click at [190, 138] on input "a. Motherboard support for U.2 connectors" at bounding box center [190, 134] width 0 height 8
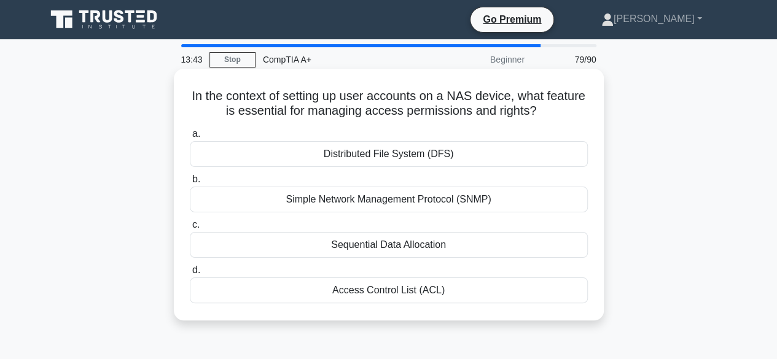
click at [350, 209] on div "Simple Network Management Protocol (SNMP)" at bounding box center [389, 200] width 398 height 26
click at [190, 184] on input "b. Simple Network Management Protocol (SNMP)" at bounding box center [190, 180] width 0 height 8
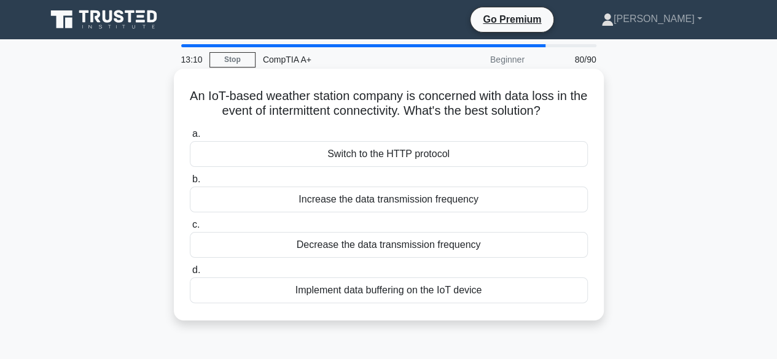
click at [393, 297] on div "Implement data buffering on the IoT device" at bounding box center [389, 291] width 398 height 26
click at [190, 275] on input "d. Implement data buffering on the IoT device" at bounding box center [190, 271] width 0 height 8
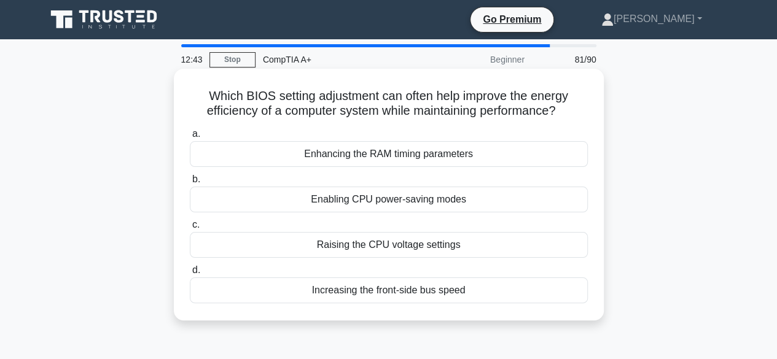
click at [321, 198] on div "Enabling CPU power-saving modes" at bounding box center [389, 200] width 398 height 26
click at [190, 184] on input "b. Enabling CPU power-saving modes" at bounding box center [190, 180] width 0 height 8
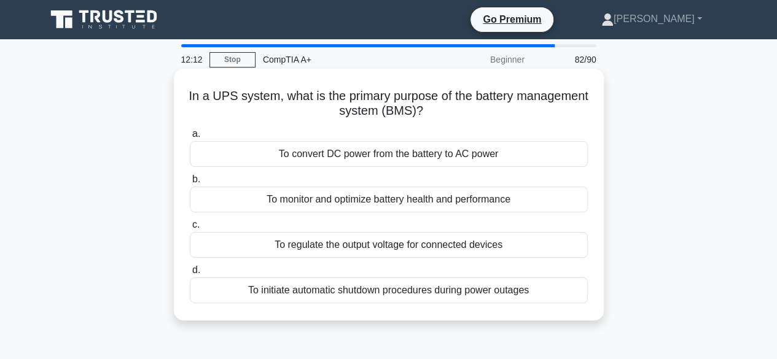
click at [460, 298] on div "To initiate automatic shutdown procedures during power outages" at bounding box center [389, 291] width 398 height 26
click at [190, 275] on input "d. To initiate automatic shutdown procedures during power outages" at bounding box center [190, 271] width 0 height 8
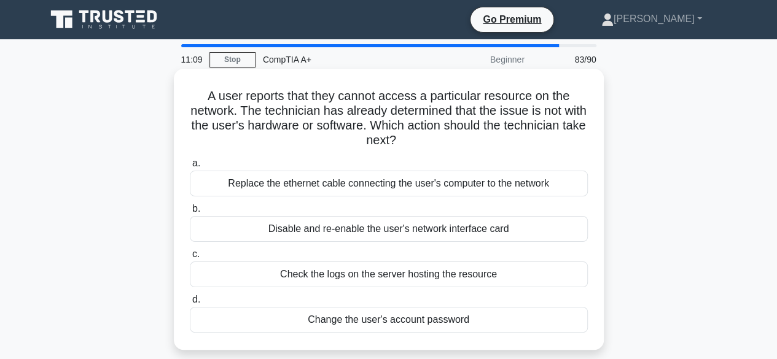
click at [339, 279] on div "Check the logs on the server hosting the resource" at bounding box center [389, 275] width 398 height 26
click at [190, 259] on input "c. Check the logs on the server hosting the resource" at bounding box center [190, 255] width 0 height 8
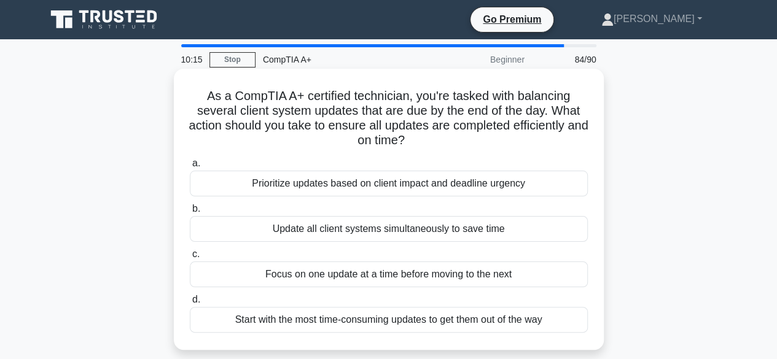
click at [331, 232] on div "Update all client systems simultaneously to save time" at bounding box center [389, 229] width 398 height 26
click at [190, 213] on input "b. Update all client systems simultaneously to save time" at bounding box center [190, 209] width 0 height 8
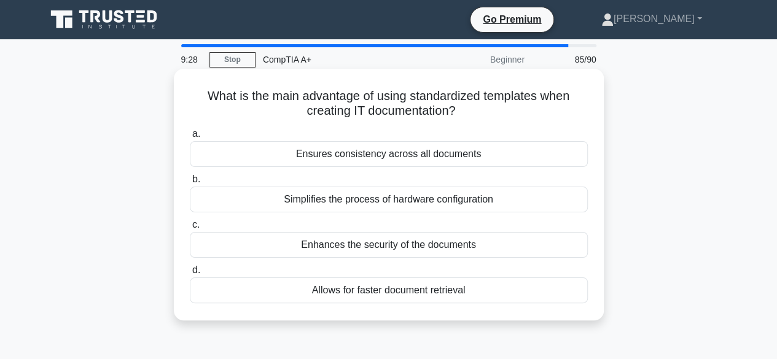
click at [352, 243] on div "Enhances the security of the documents" at bounding box center [389, 245] width 398 height 26
click at [190, 229] on input "c. Enhances the security of the documents" at bounding box center [190, 225] width 0 height 8
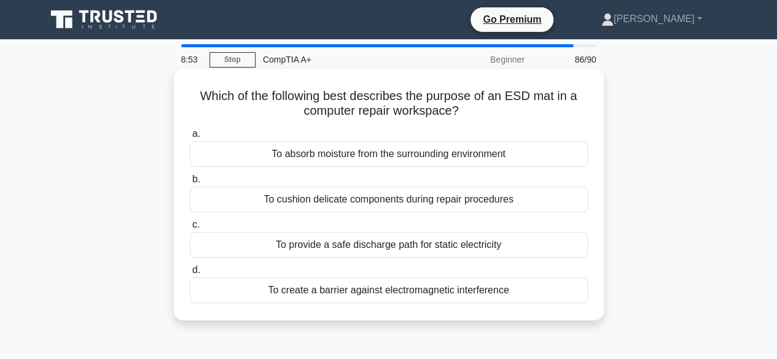
click at [372, 292] on div "To create a barrier against electromagnetic interference" at bounding box center [389, 291] width 398 height 26
click at [190, 275] on input "d. To create a barrier against electromagnetic interference" at bounding box center [190, 271] width 0 height 8
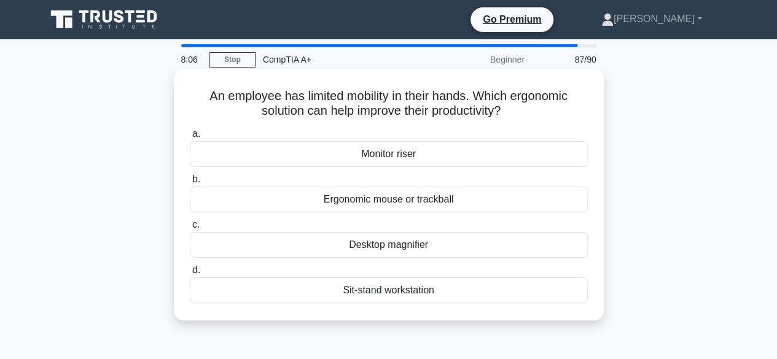
click at [386, 164] on div "Monitor riser" at bounding box center [389, 154] width 398 height 26
click at [190, 138] on input "a. Monitor riser" at bounding box center [190, 134] width 0 height 8
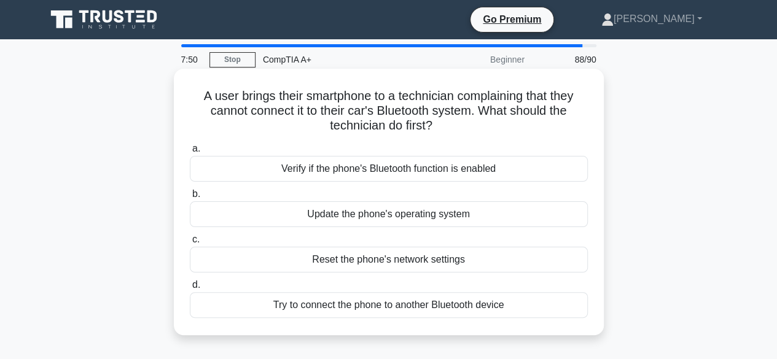
click at [371, 167] on div "Verify if the phone's Bluetooth function is enabled" at bounding box center [389, 169] width 398 height 26
click at [190, 153] on input "a. Verify if the phone's Bluetooth function is enabled" at bounding box center [190, 149] width 0 height 8
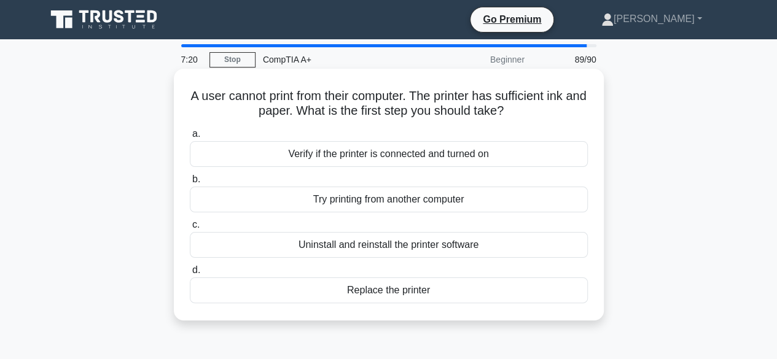
click at [313, 148] on div "Verify if the printer is connected and turned on" at bounding box center [389, 154] width 398 height 26
click at [190, 138] on input "a. Verify if the printer is connected and turned on" at bounding box center [190, 134] width 0 height 8
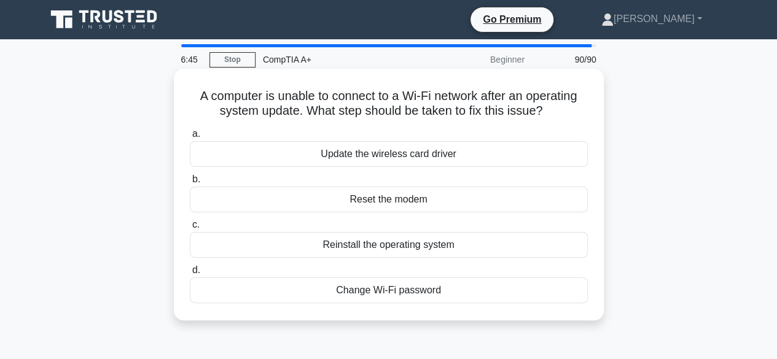
click at [332, 155] on div "Update the wireless card driver" at bounding box center [389, 154] width 398 height 26
click at [190, 138] on input "a. Update the wireless card driver" at bounding box center [190, 134] width 0 height 8
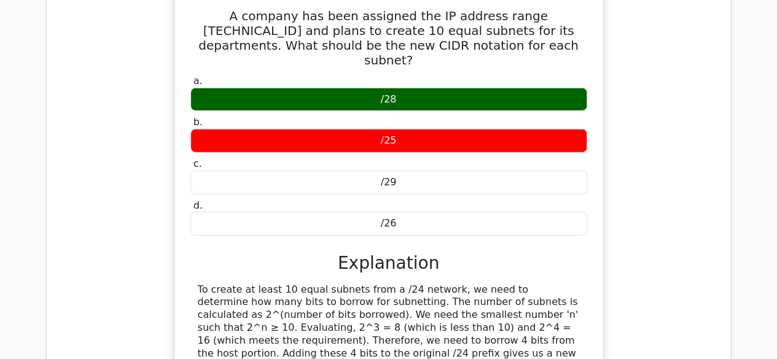
scroll to position [1536, 0]
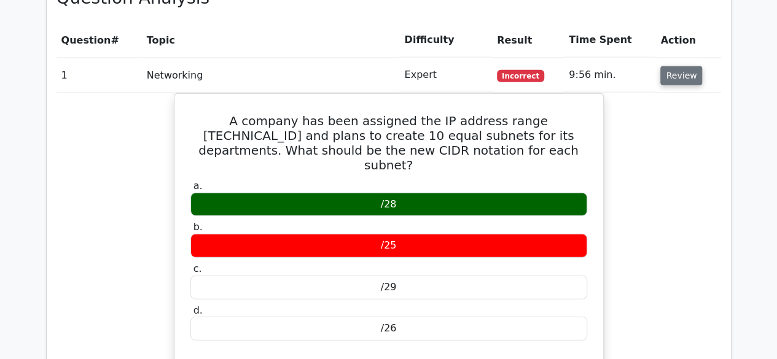
click at [676, 66] on button "Review" at bounding box center [681, 75] width 42 height 19
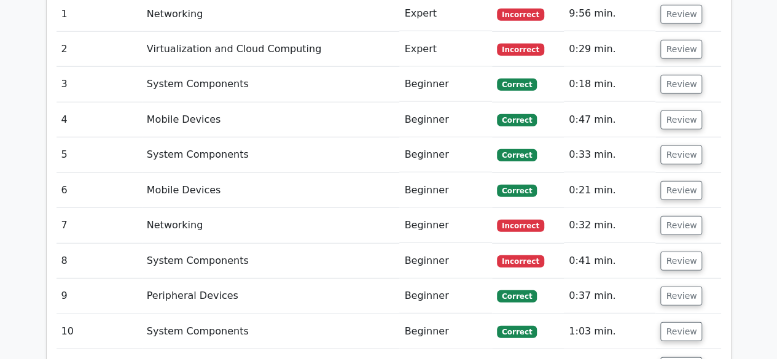
scroll to position [1474, 0]
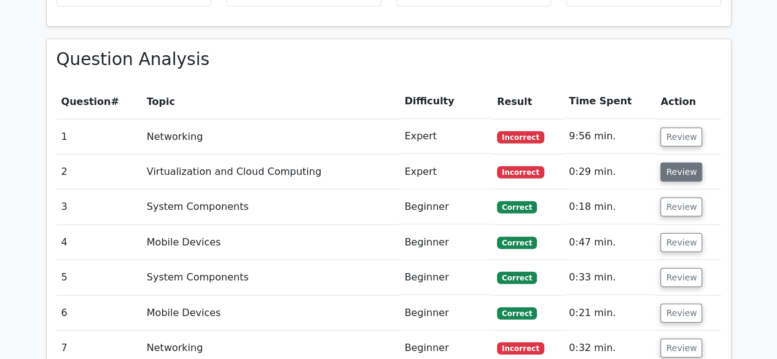
click at [686, 163] on button "Review" at bounding box center [681, 172] width 42 height 19
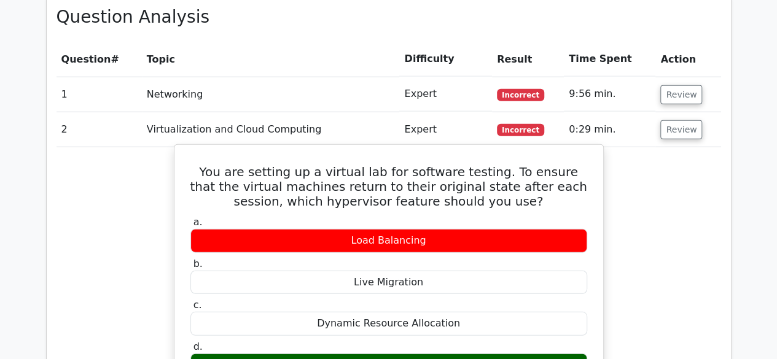
scroll to position [1536, 0]
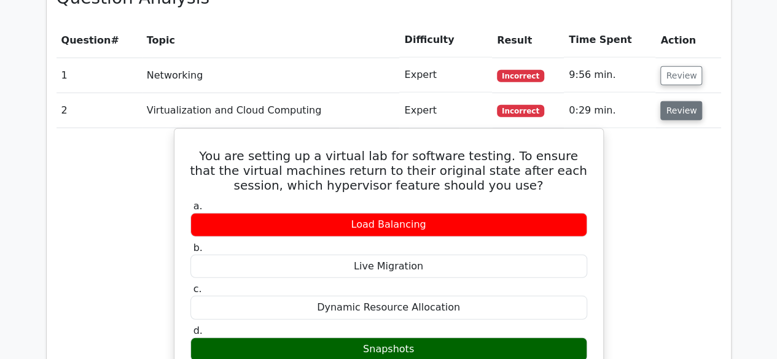
click at [682, 101] on button "Review" at bounding box center [681, 110] width 42 height 19
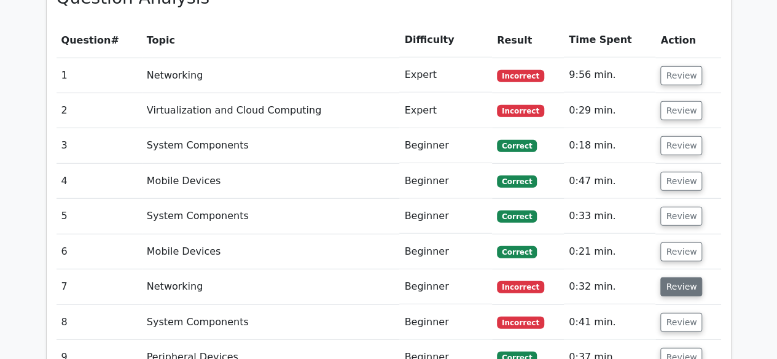
click at [685, 278] on button "Review" at bounding box center [681, 287] width 42 height 19
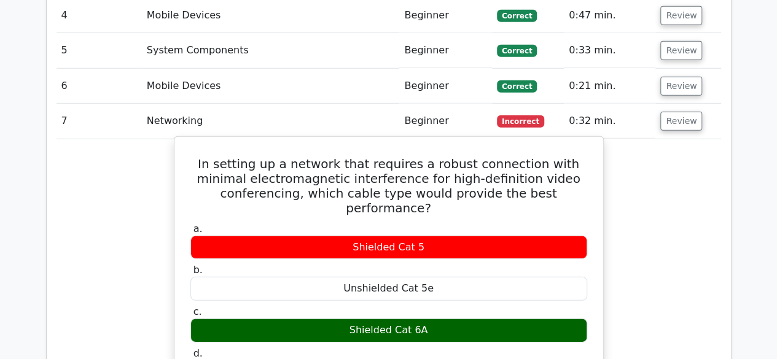
scroll to position [1720, 0]
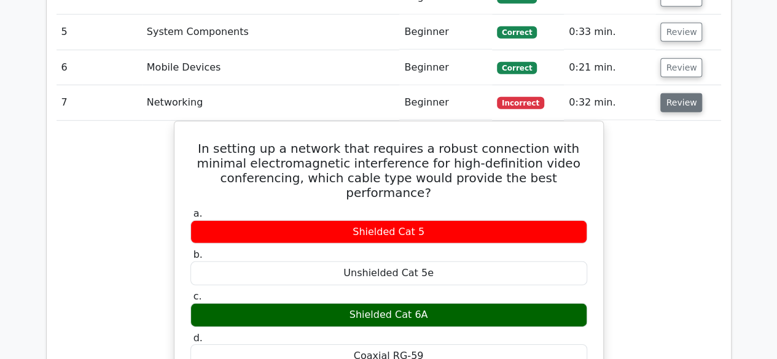
click at [683, 93] on button "Review" at bounding box center [681, 102] width 42 height 19
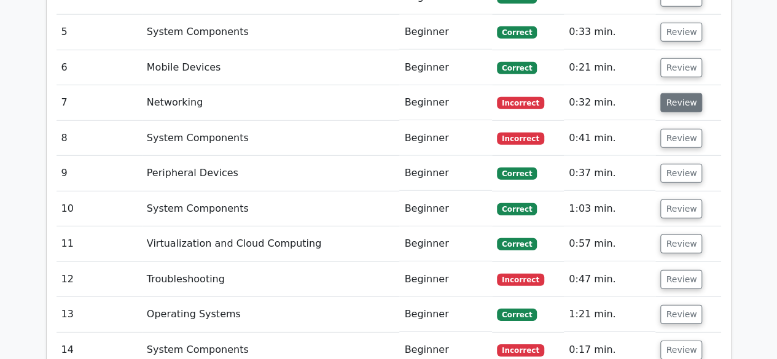
click at [683, 93] on button "Review" at bounding box center [681, 102] width 42 height 19
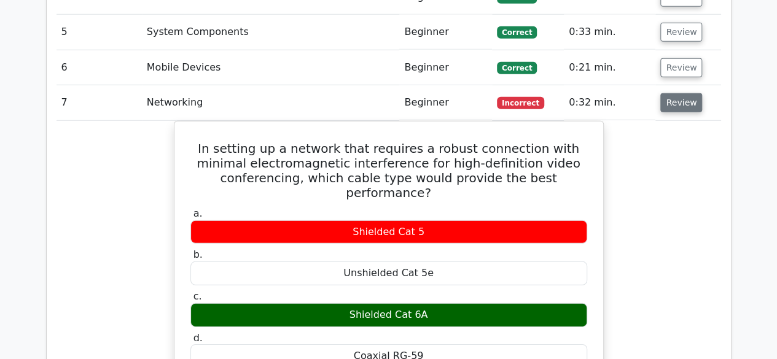
click at [682, 93] on button "Review" at bounding box center [681, 102] width 42 height 19
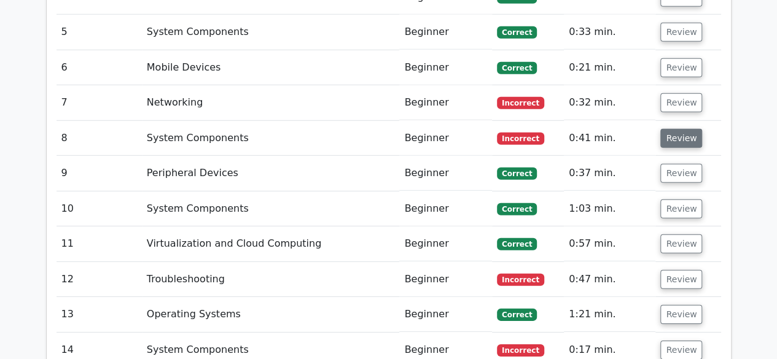
click at [673, 129] on button "Review" at bounding box center [681, 138] width 42 height 19
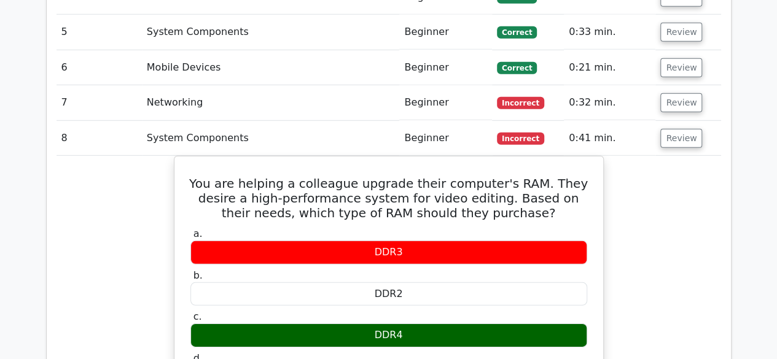
click at [697, 121] on td "Review" at bounding box center [687, 138] width 65 height 35
click at [680, 129] on button "Review" at bounding box center [681, 138] width 42 height 19
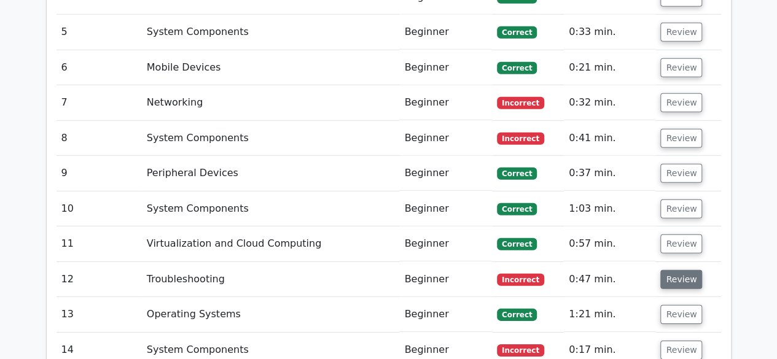
click at [684, 270] on button "Review" at bounding box center [681, 279] width 42 height 19
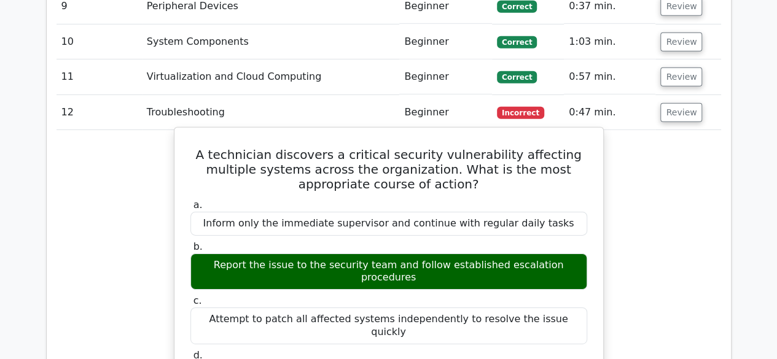
scroll to position [1904, 0]
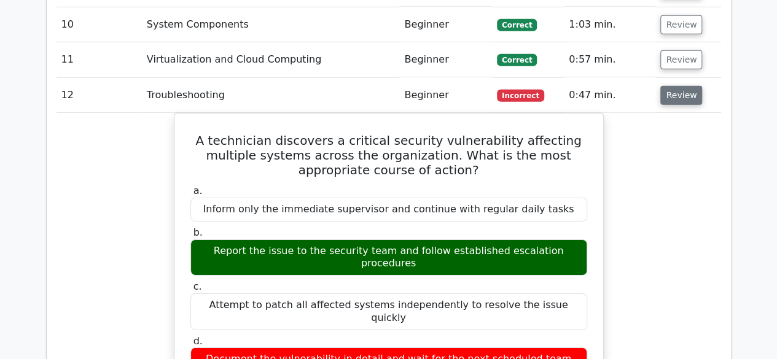
click at [671, 86] on button "Review" at bounding box center [681, 95] width 42 height 19
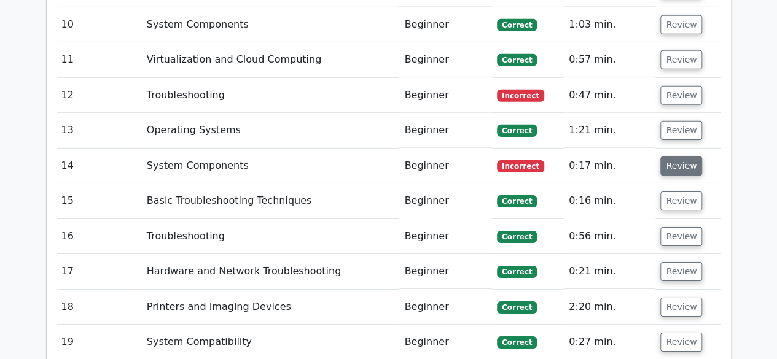
click at [689, 157] on button "Review" at bounding box center [681, 166] width 42 height 19
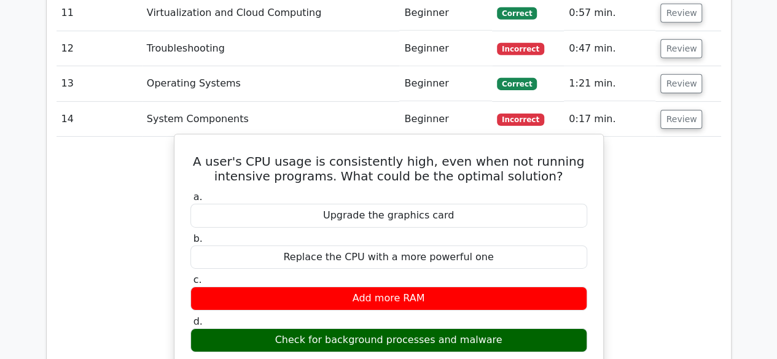
scroll to position [2027, 0]
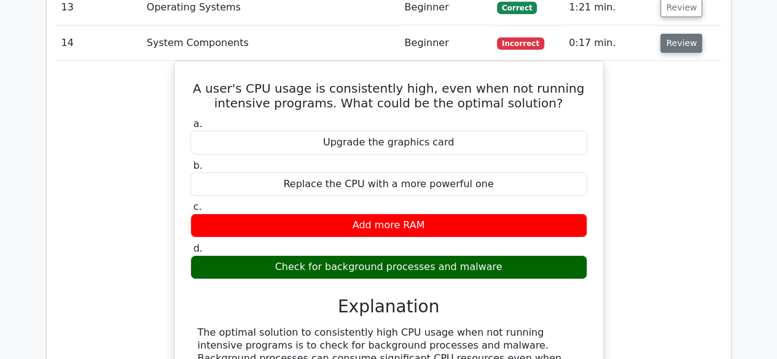
click at [675, 34] on button "Review" at bounding box center [681, 43] width 42 height 19
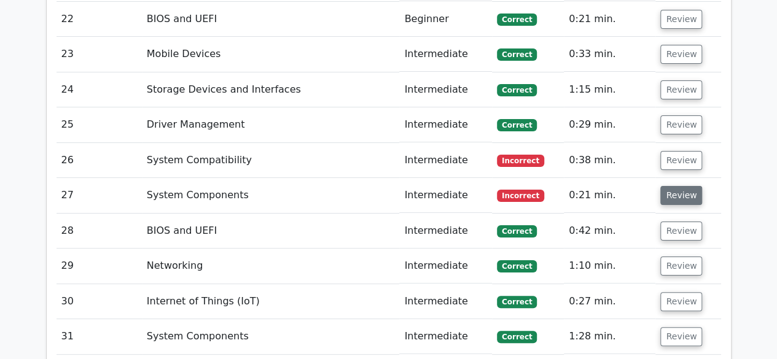
scroll to position [2334, 0]
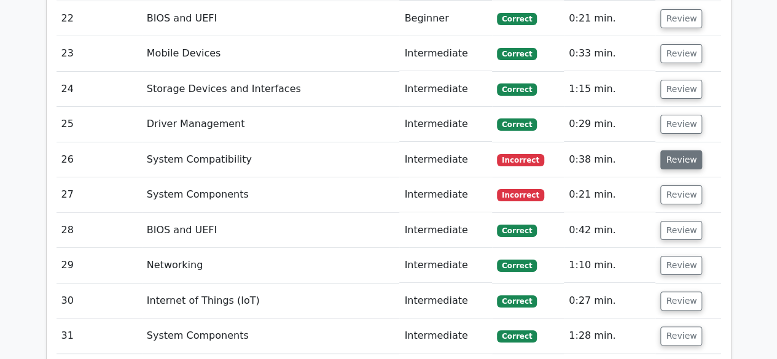
click at [683, 150] on button "Review" at bounding box center [681, 159] width 42 height 19
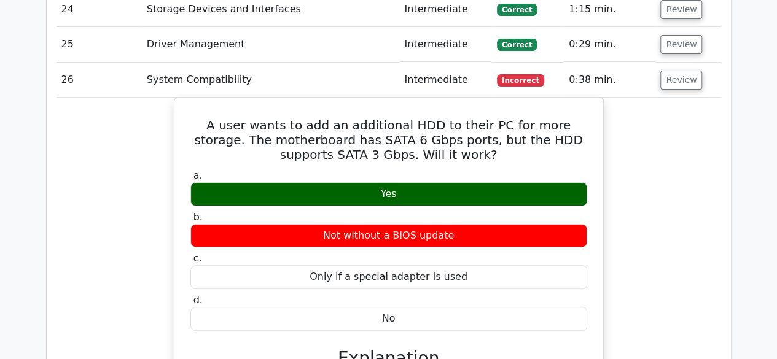
scroll to position [2396, 0]
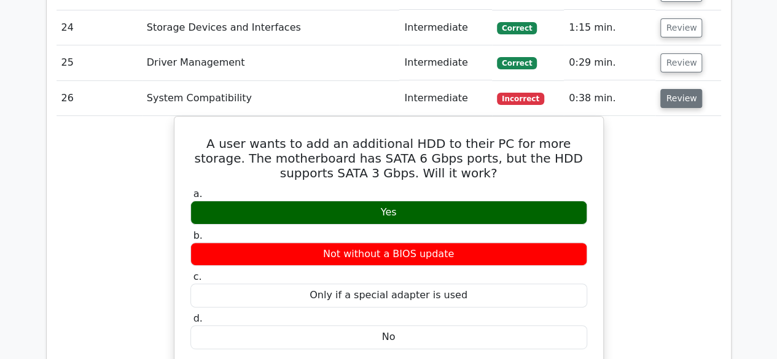
click at [664, 89] on button "Review" at bounding box center [681, 98] width 42 height 19
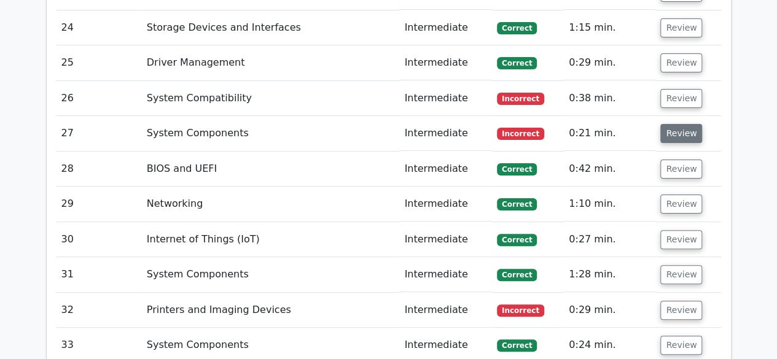
click at [681, 124] on button "Review" at bounding box center [681, 133] width 42 height 19
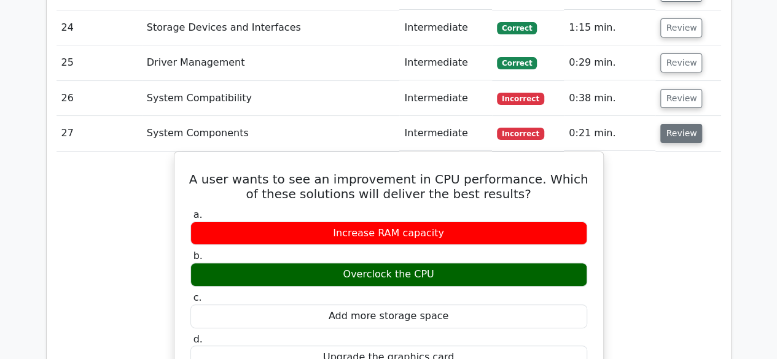
click at [684, 124] on button "Review" at bounding box center [681, 133] width 42 height 19
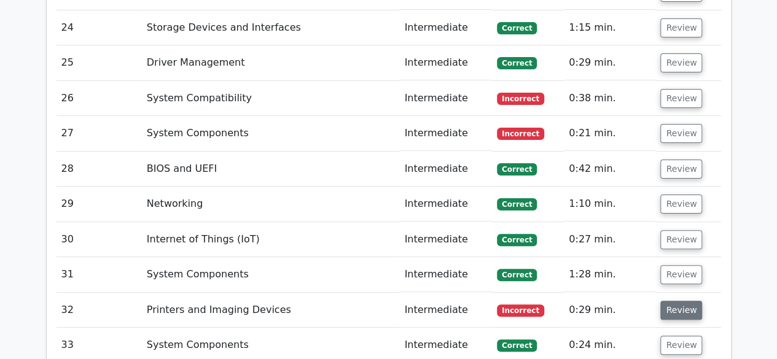
click at [673, 301] on button "Review" at bounding box center [681, 310] width 42 height 19
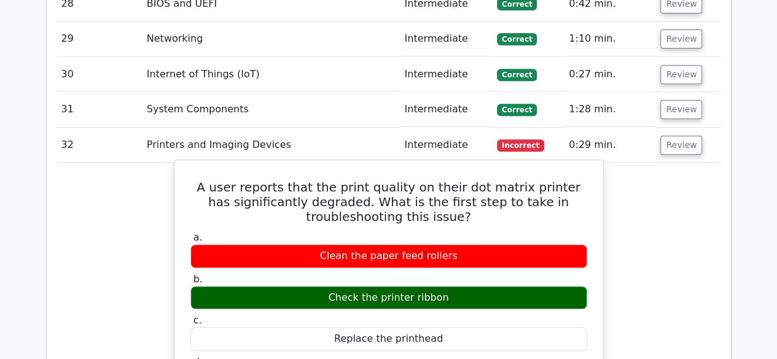
scroll to position [2641, 0]
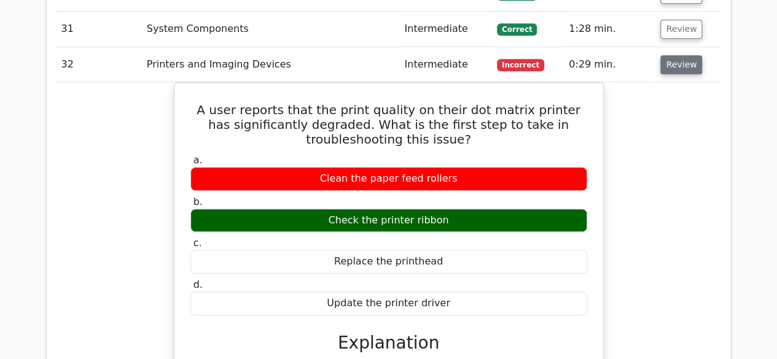
click at [673, 55] on button "Review" at bounding box center [681, 64] width 42 height 19
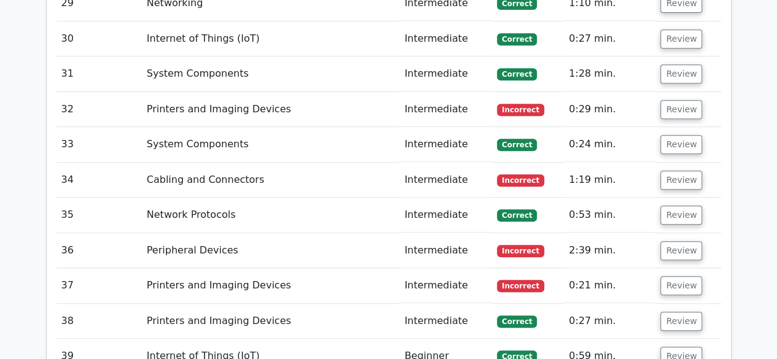
scroll to position [2580, 0]
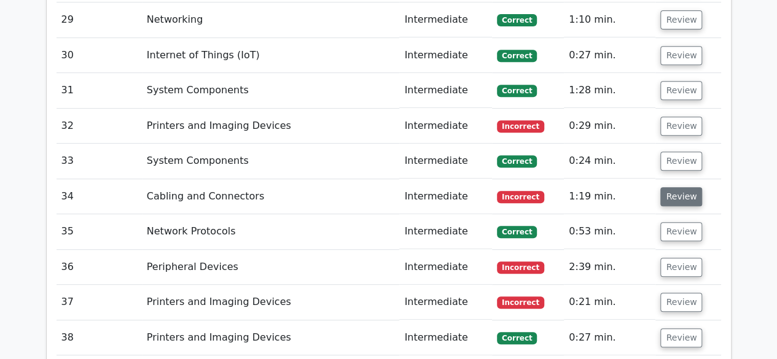
click at [684, 187] on button "Review" at bounding box center [681, 196] width 42 height 19
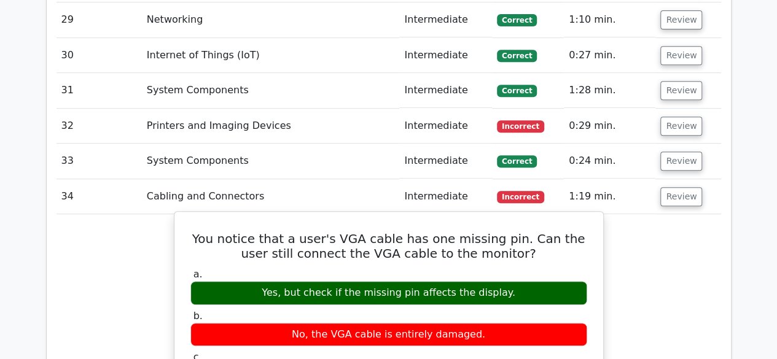
scroll to position [2641, 0]
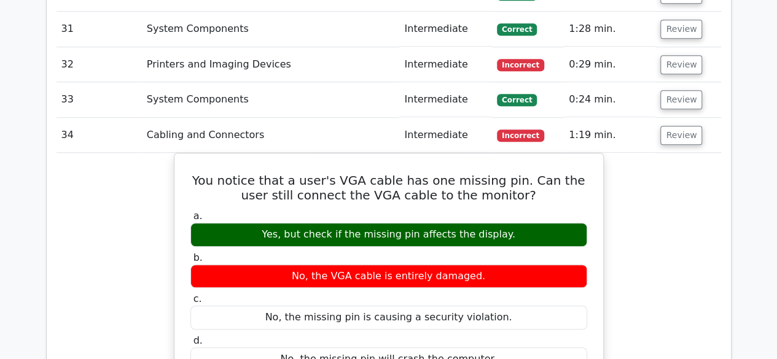
click at [684, 118] on td "Review" at bounding box center [687, 135] width 65 height 35
click at [686, 126] on button "Review" at bounding box center [681, 135] width 42 height 19
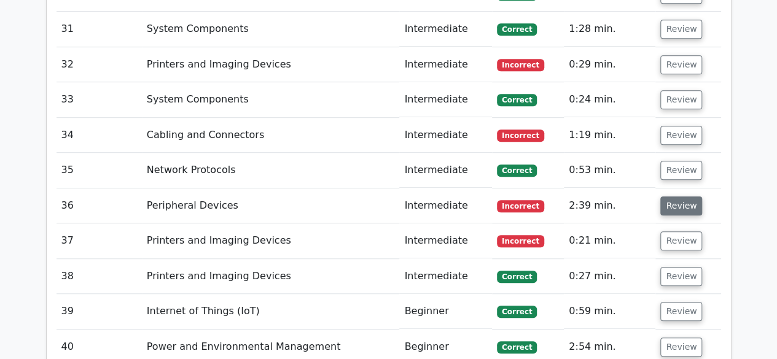
click at [674, 197] on button "Review" at bounding box center [681, 206] width 42 height 19
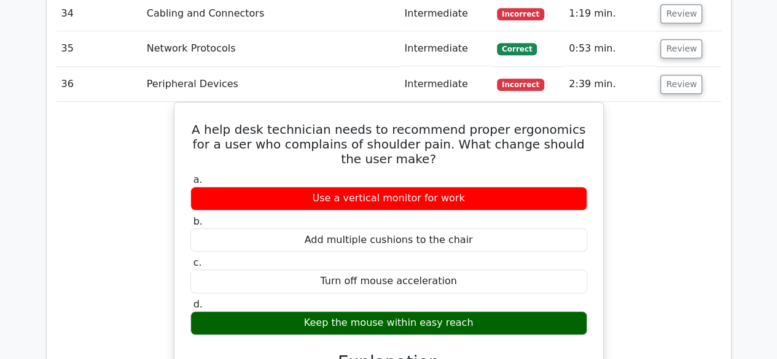
scroll to position [2764, 0]
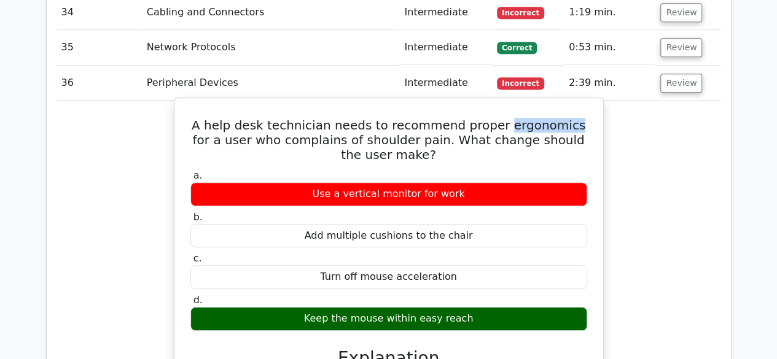
drag, startPoint x: 553, startPoint y: 80, endPoint x: 488, endPoint y: 81, distance: 65.1
click at [488, 118] on h5 "A help desk technician needs to recommend proper ergonomics for a user who comp…" at bounding box center [388, 140] width 399 height 44
copy h5 "ergonomics"
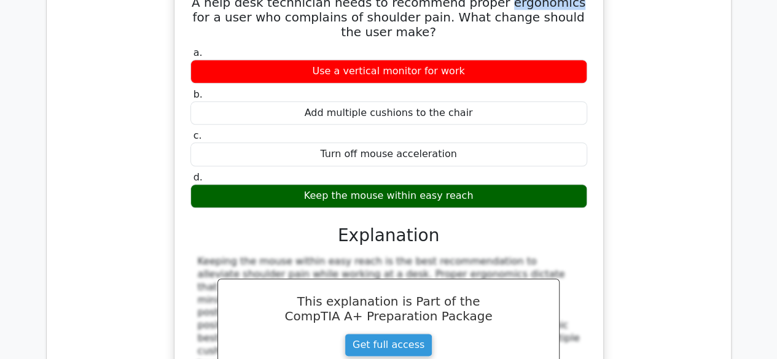
scroll to position [2826, 0]
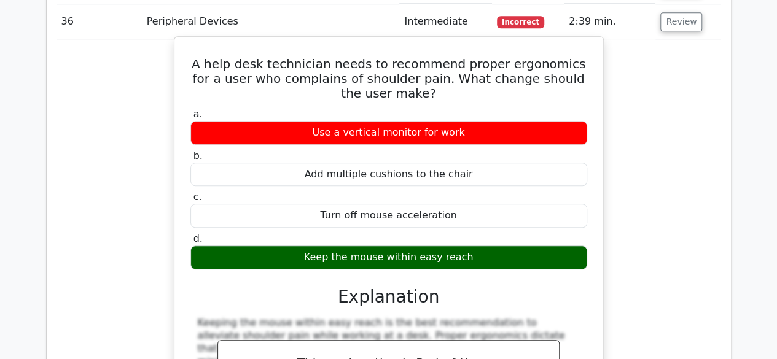
click at [350, 57] on h5 "A help desk technician needs to recommend proper ergonomics for a user who comp…" at bounding box center [388, 79] width 399 height 44
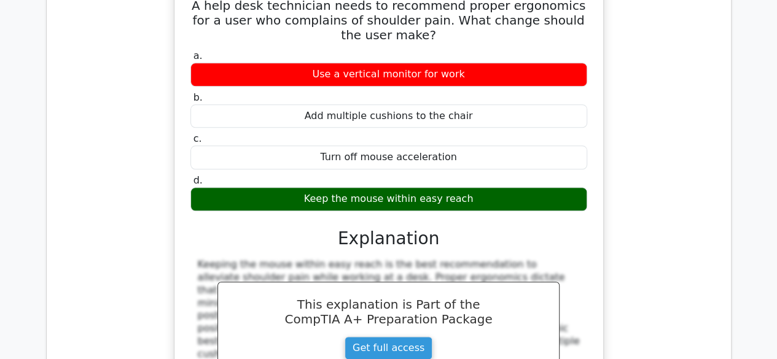
scroll to position [2764, 0]
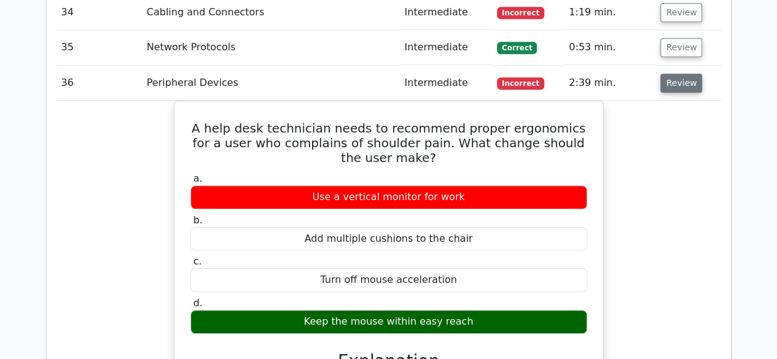
click at [668, 74] on button "Review" at bounding box center [681, 83] width 42 height 19
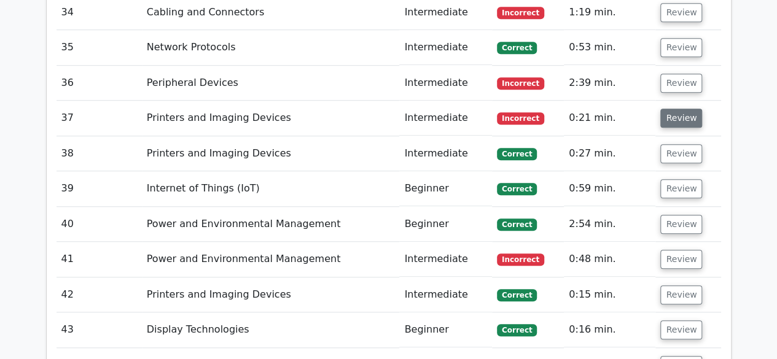
click at [676, 109] on button "Review" at bounding box center [681, 118] width 42 height 19
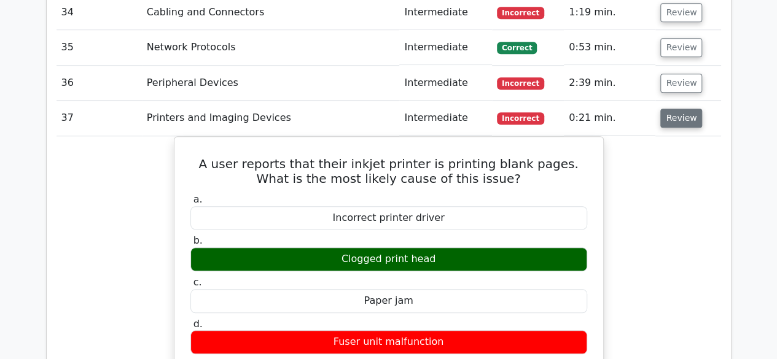
click at [668, 109] on button "Review" at bounding box center [681, 118] width 42 height 19
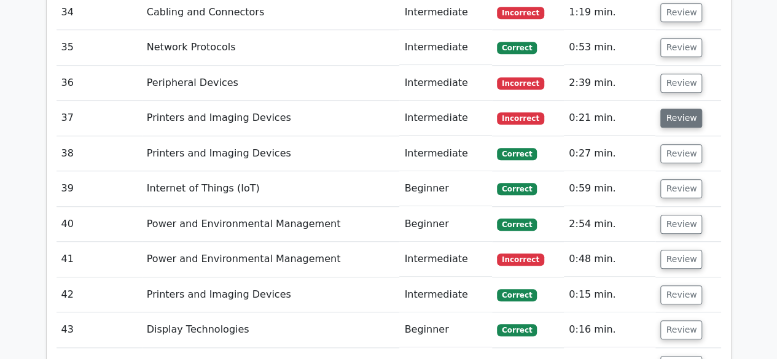
click at [668, 109] on button "Review" at bounding box center [681, 118] width 42 height 19
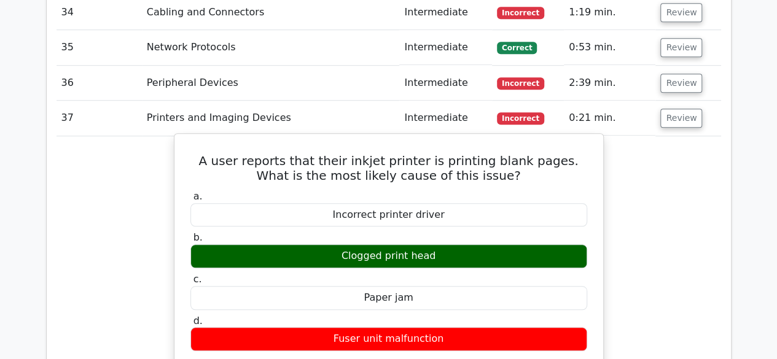
drag, startPoint x: 338, startPoint y: 209, endPoint x: 435, endPoint y: 205, distance: 96.5
click at [435, 244] on div "Clogged print head" at bounding box center [388, 256] width 397 height 24
copy div "Clogged print head"
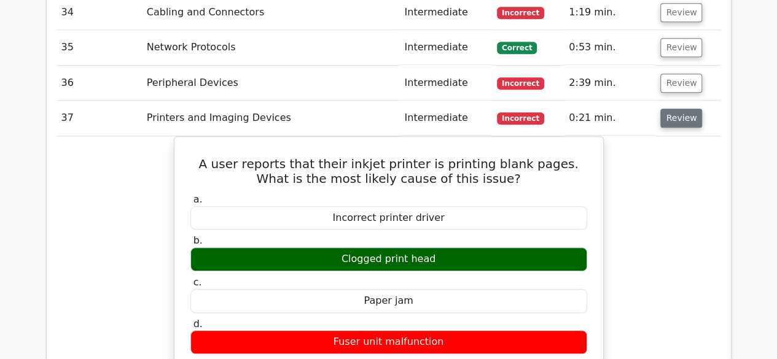
click at [680, 109] on button "Review" at bounding box center [681, 118] width 42 height 19
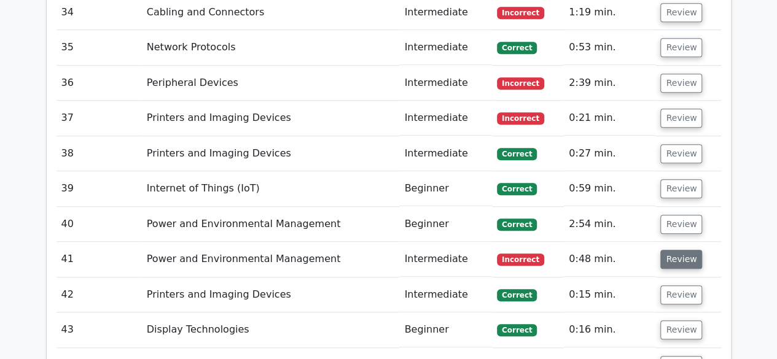
click at [684, 250] on button "Review" at bounding box center [681, 259] width 42 height 19
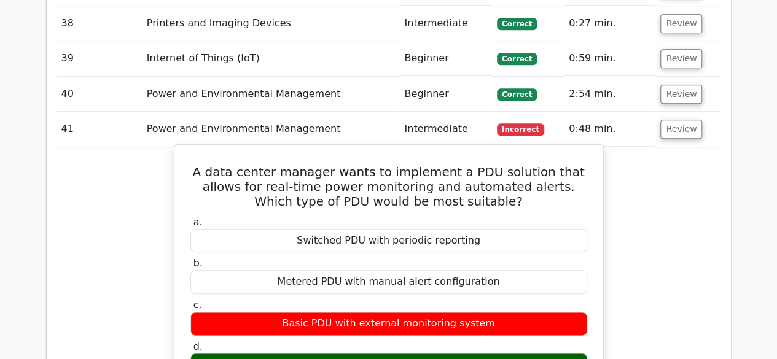
scroll to position [2887, 0]
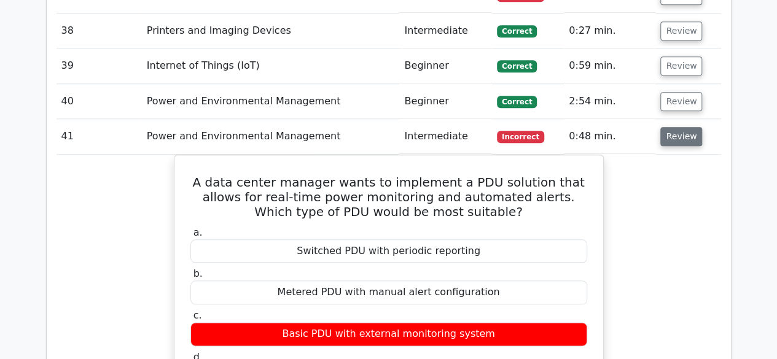
click at [671, 127] on button "Review" at bounding box center [681, 136] width 42 height 19
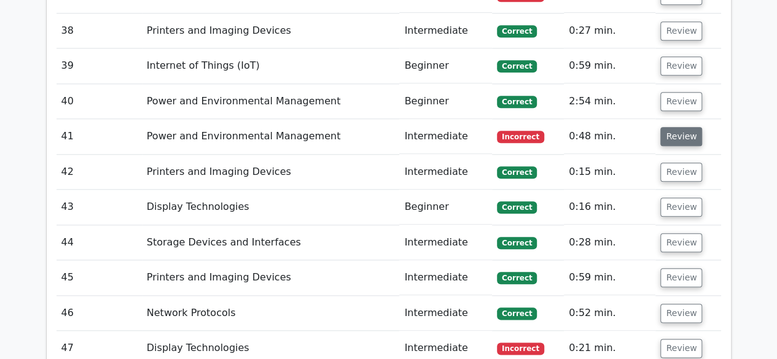
click at [662, 127] on button "Review" at bounding box center [681, 136] width 42 height 19
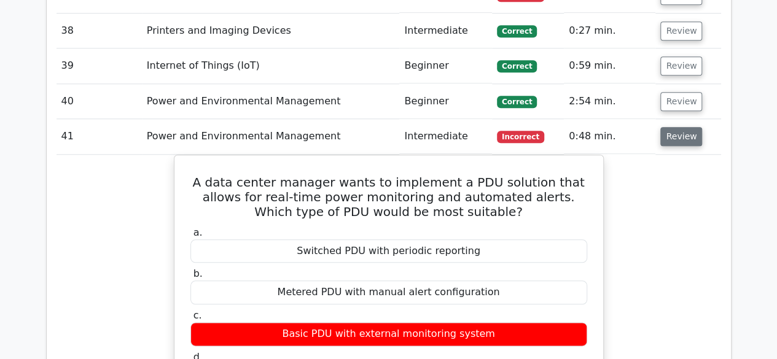
click at [678, 127] on button "Review" at bounding box center [681, 136] width 42 height 19
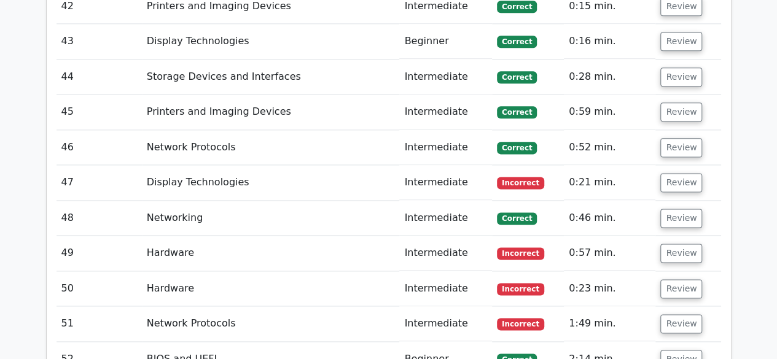
scroll to position [3071, 0]
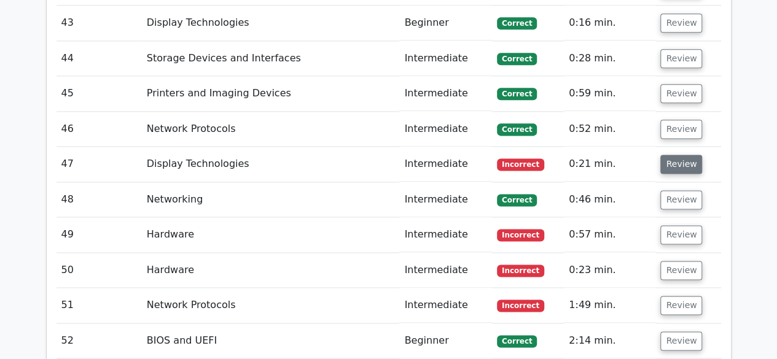
click at [667, 155] on button "Review" at bounding box center [681, 164] width 42 height 19
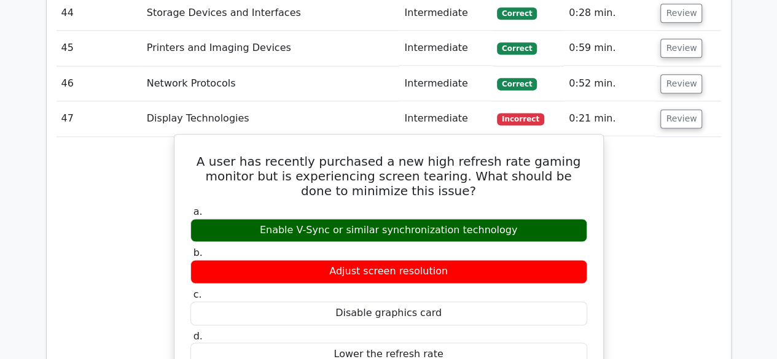
scroll to position [3133, 0]
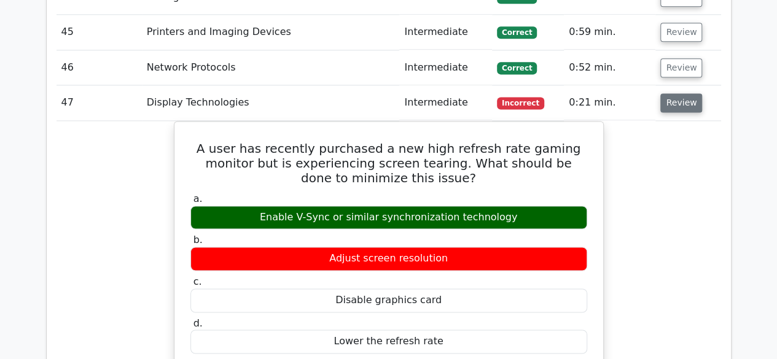
click at [673, 93] on button "Review" at bounding box center [681, 102] width 42 height 19
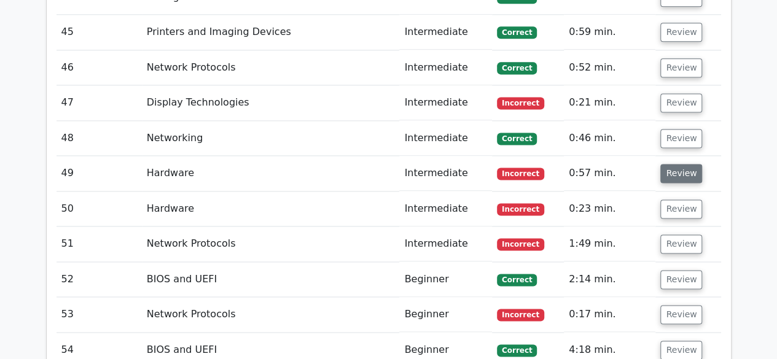
click at [673, 164] on button "Review" at bounding box center [681, 173] width 42 height 19
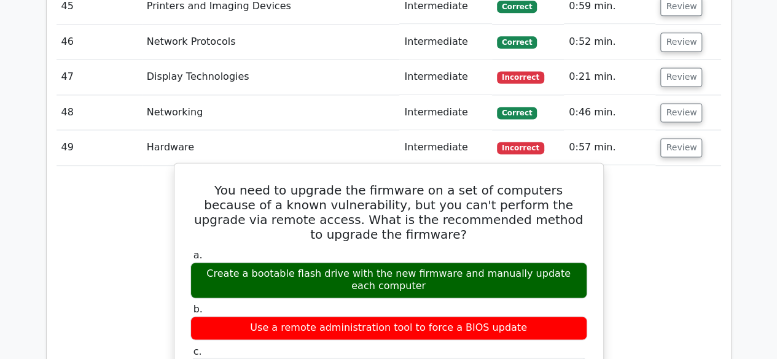
scroll to position [3194, 0]
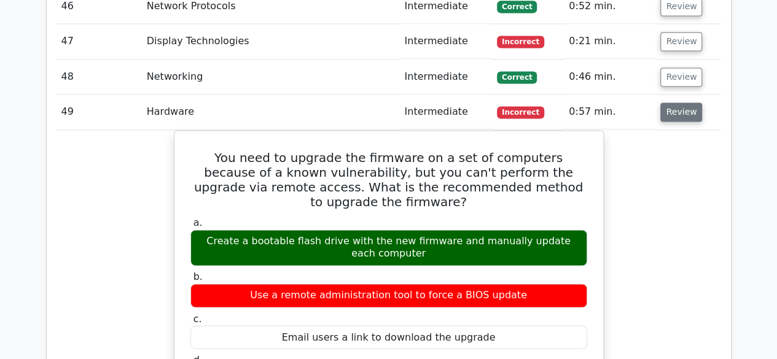
click at [665, 103] on button "Review" at bounding box center [681, 112] width 42 height 19
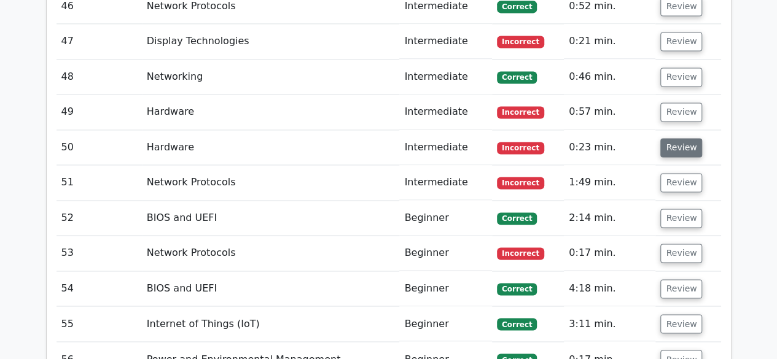
click at [677, 138] on button "Review" at bounding box center [681, 147] width 42 height 19
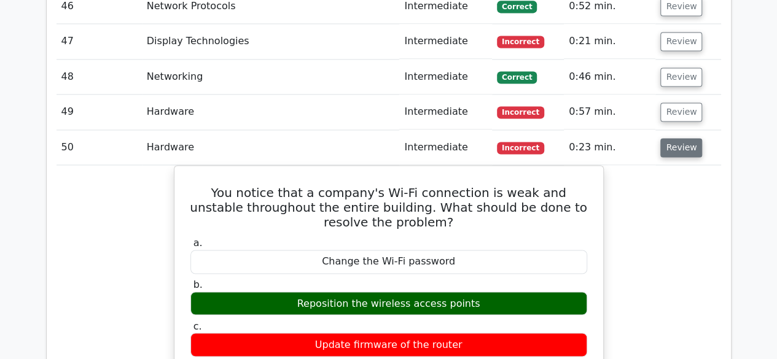
click at [684, 138] on button "Review" at bounding box center [681, 147] width 42 height 19
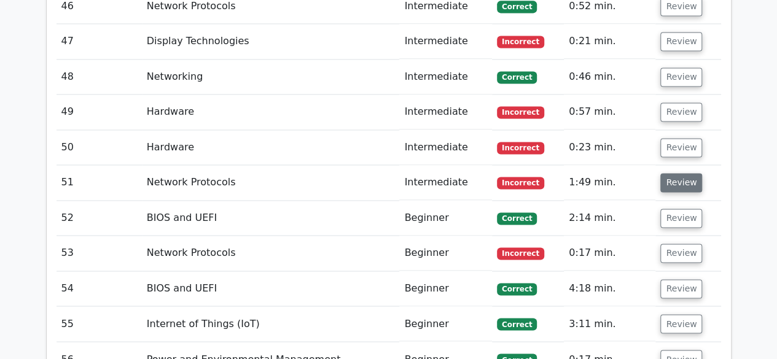
click at [681, 173] on button "Review" at bounding box center [681, 182] width 42 height 19
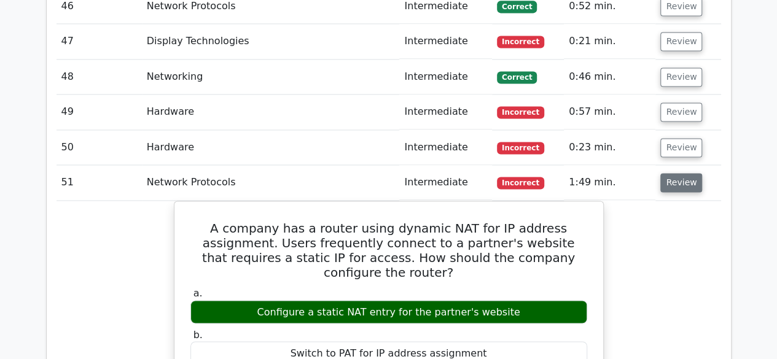
click at [681, 173] on button "Review" at bounding box center [681, 182] width 42 height 19
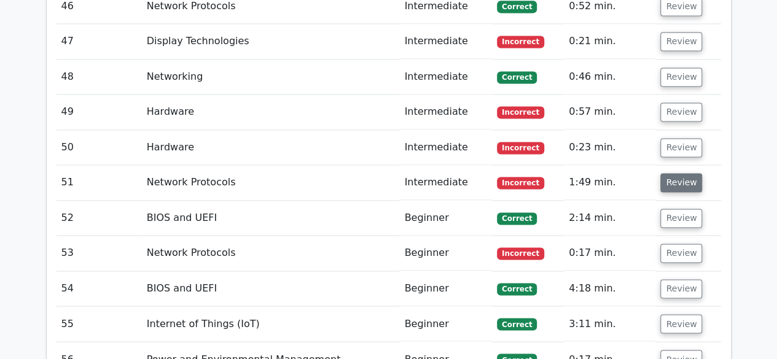
click at [687, 173] on button "Review" at bounding box center [681, 182] width 42 height 19
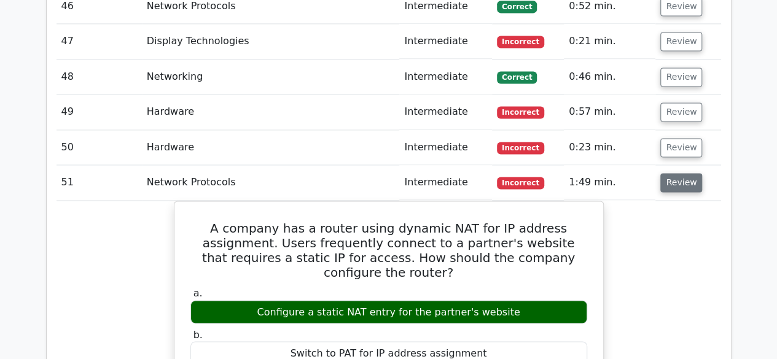
click at [678, 173] on button "Review" at bounding box center [681, 182] width 42 height 19
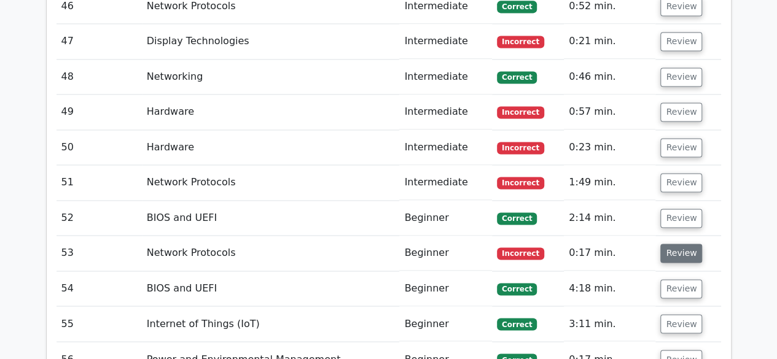
click at [688, 244] on button "Review" at bounding box center [681, 253] width 42 height 19
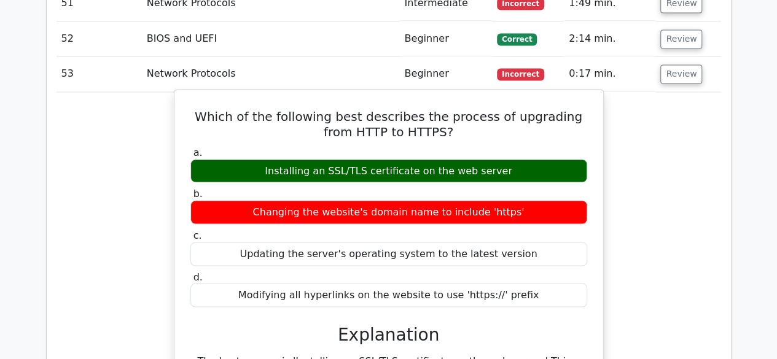
scroll to position [3379, 0]
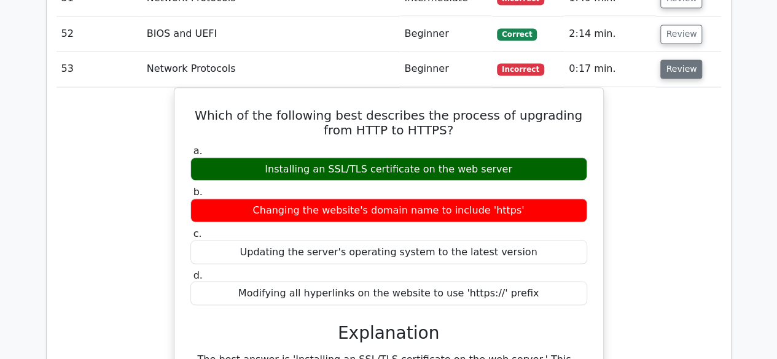
click at [679, 60] on button "Review" at bounding box center [681, 69] width 42 height 19
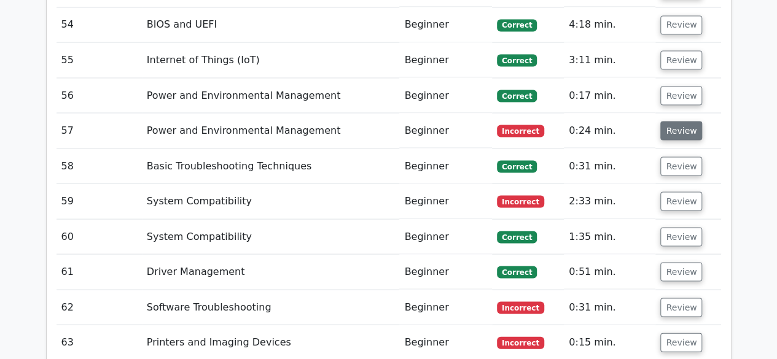
scroll to position [3440, 0]
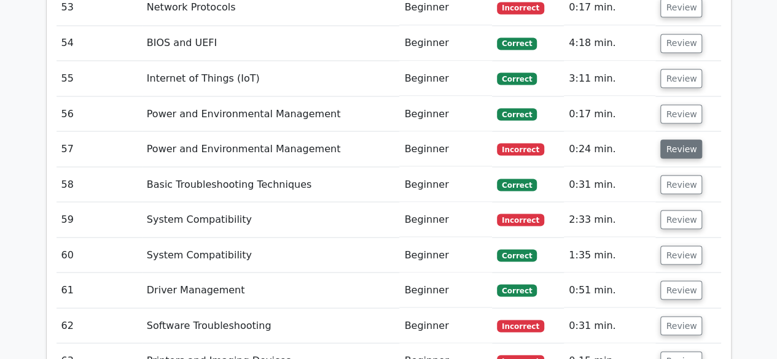
click at [689, 139] on button "Review" at bounding box center [681, 148] width 42 height 19
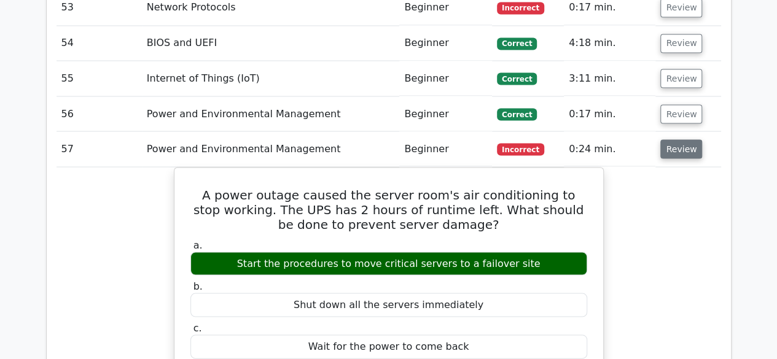
click at [684, 139] on button "Review" at bounding box center [681, 148] width 42 height 19
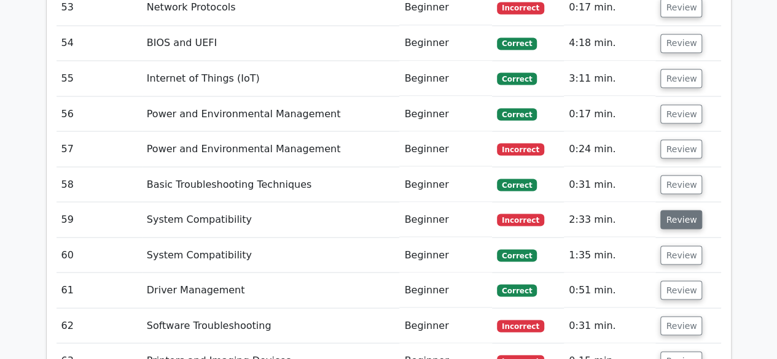
click at [688, 210] on button "Review" at bounding box center [681, 219] width 42 height 19
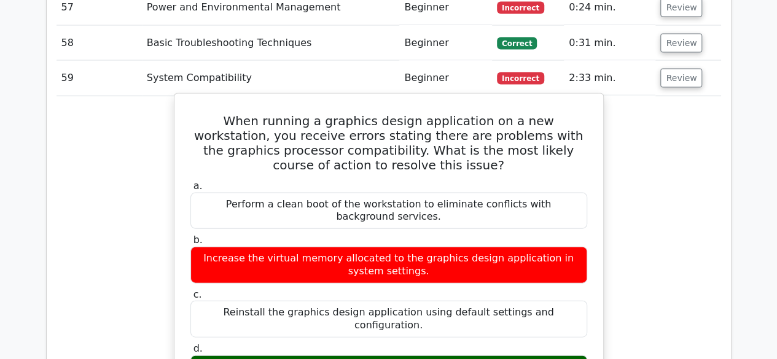
scroll to position [3563, 0]
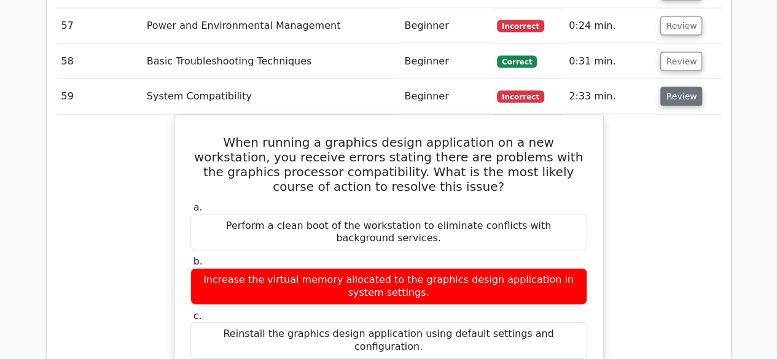
click at [677, 87] on button "Review" at bounding box center [681, 96] width 42 height 19
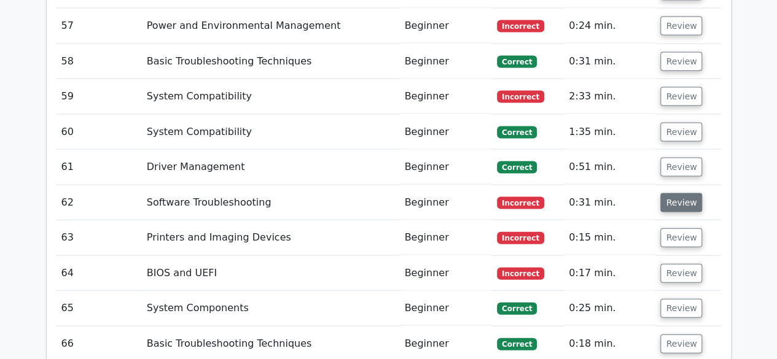
click at [663, 193] on button "Review" at bounding box center [681, 202] width 42 height 19
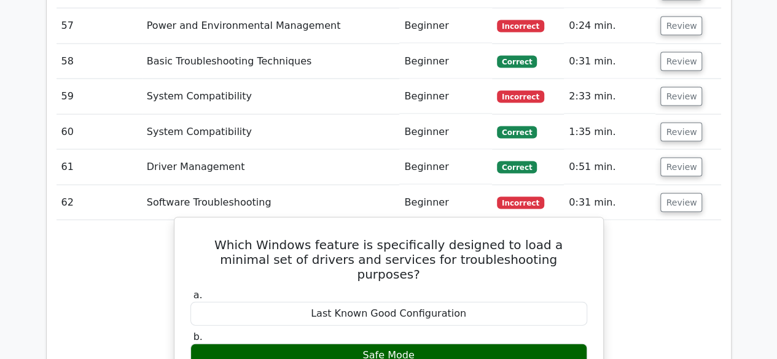
scroll to position [3624, 0]
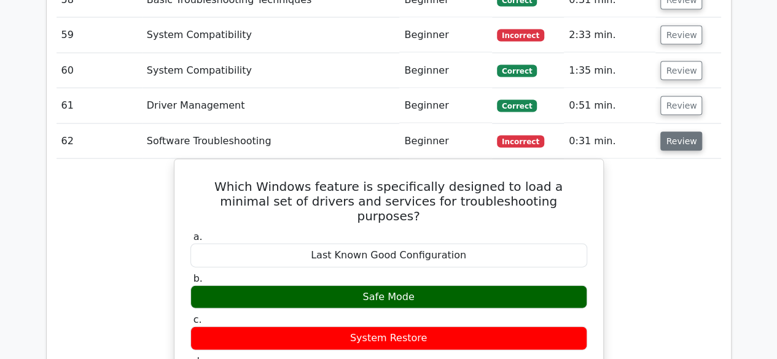
click at [665, 132] on button "Review" at bounding box center [681, 141] width 42 height 19
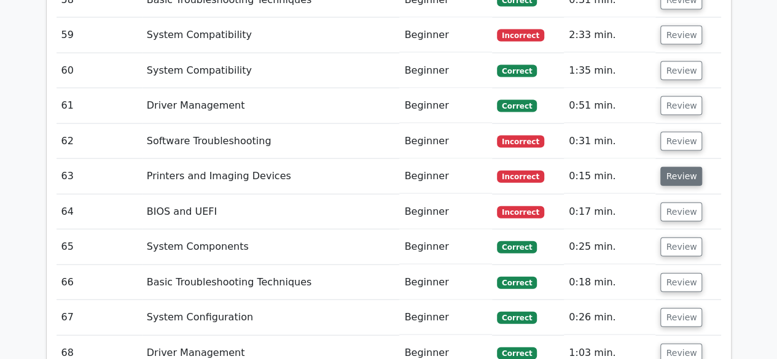
click at [678, 167] on button "Review" at bounding box center [681, 176] width 42 height 19
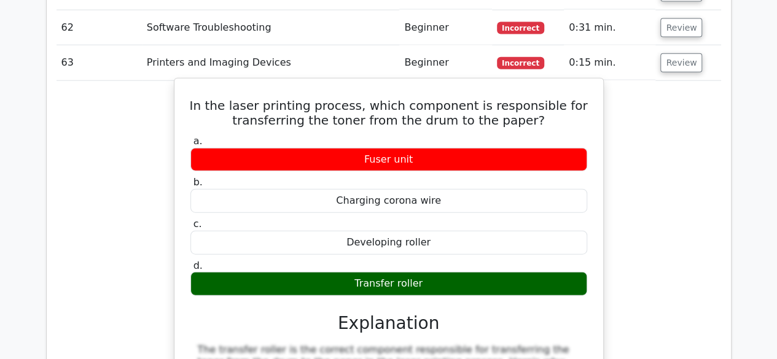
scroll to position [3747, 0]
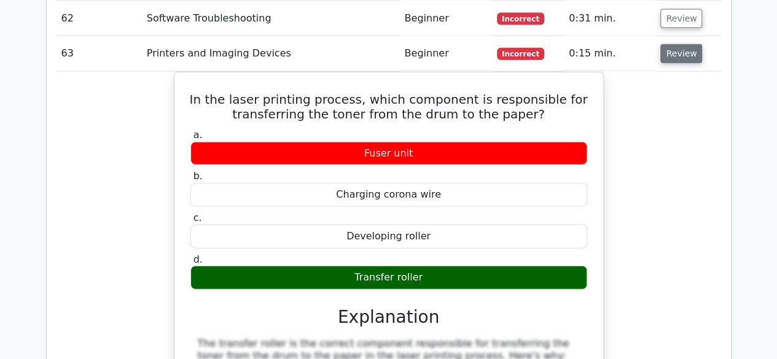
click at [668, 44] on button "Review" at bounding box center [681, 53] width 42 height 19
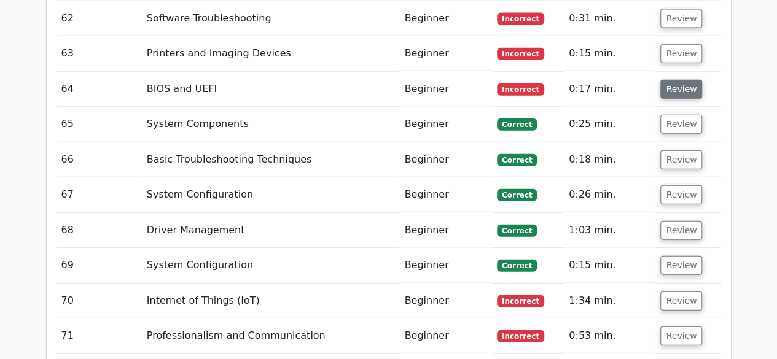
click at [662, 80] on button "Review" at bounding box center [681, 89] width 42 height 19
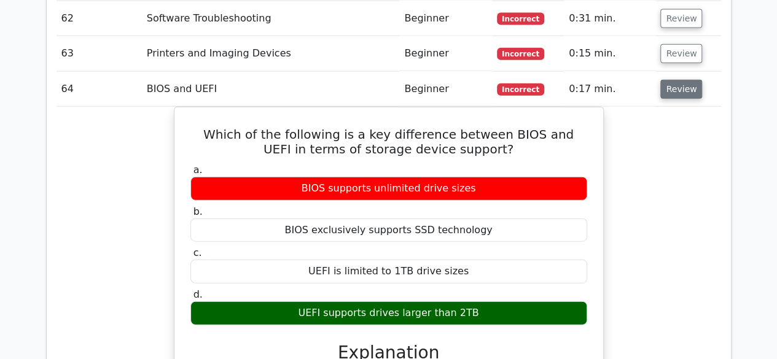
click at [679, 80] on button "Review" at bounding box center [681, 89] width 42 height 19
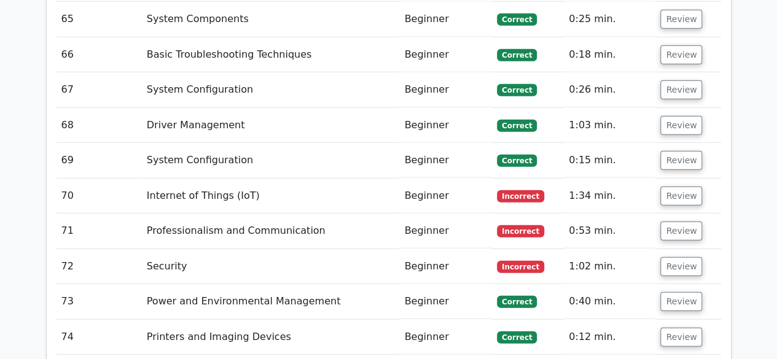
scroll to position [3870, 0]
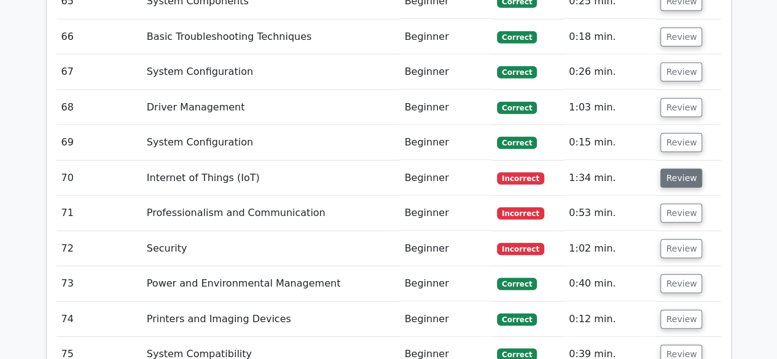
click at [666, 169] on button "Review" at bounding box center [681, 178] width 42 height 19
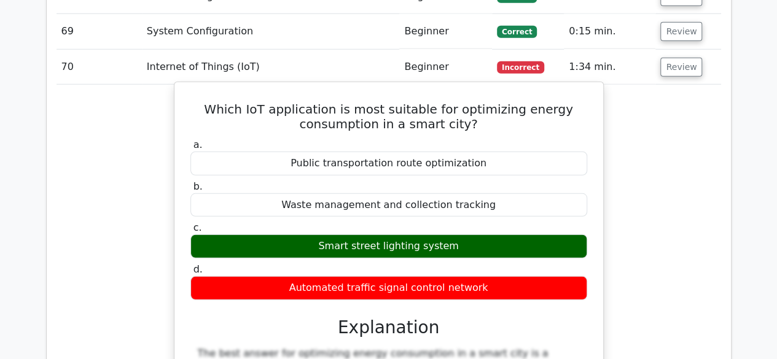
scroll to position [3993, 0]
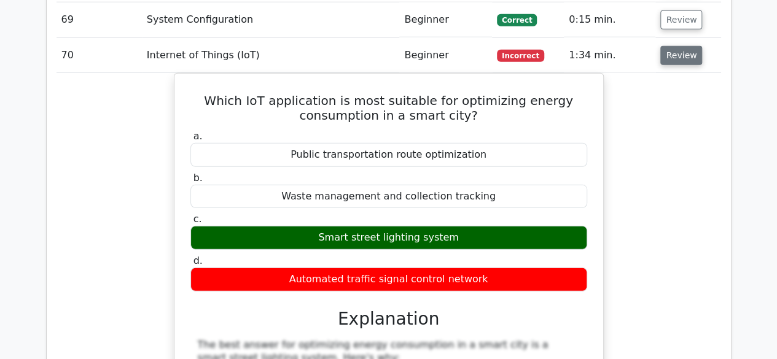
click at [693, 46] on button "Review" at bounding box center [681, 55] width 42 height 19
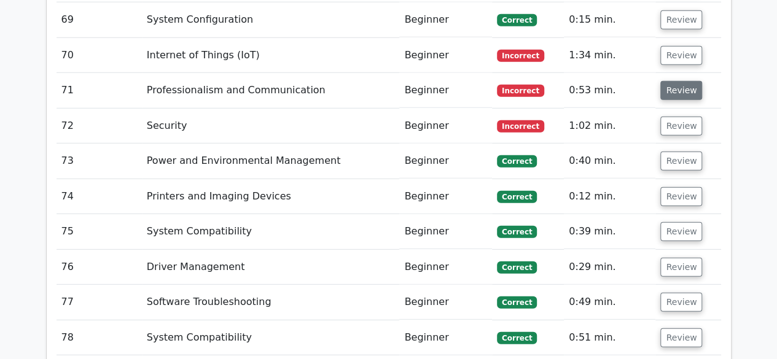
click at [693, 81] on button "Review" at bounding box center [681, 90] width 42 height 19
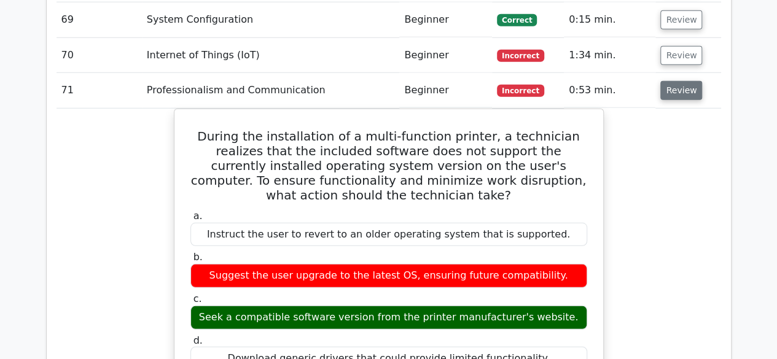
click at [689, 81] on button "Review" at bounding box center [681, 90] width 42 height 19
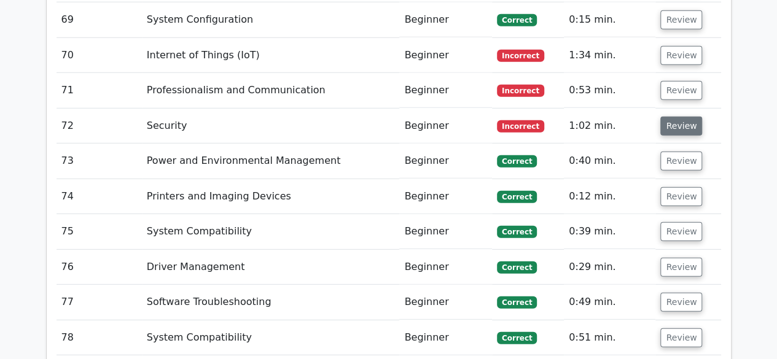
click at [674, 117] on button "Review" at bounding box center [681, 126] width 42 height 19
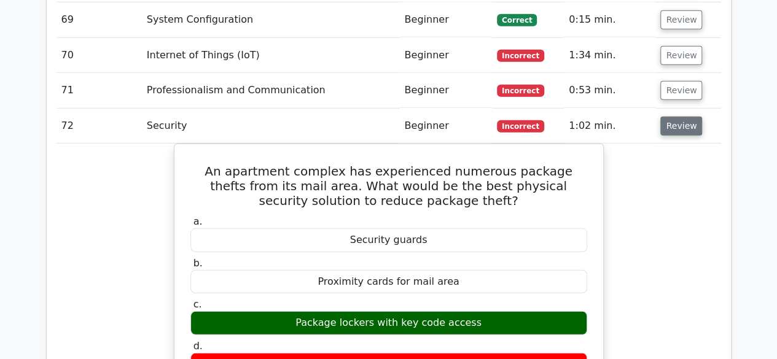
click at [674, 117] on button "Review" at bounding box center [681, 126] width 42 height 19
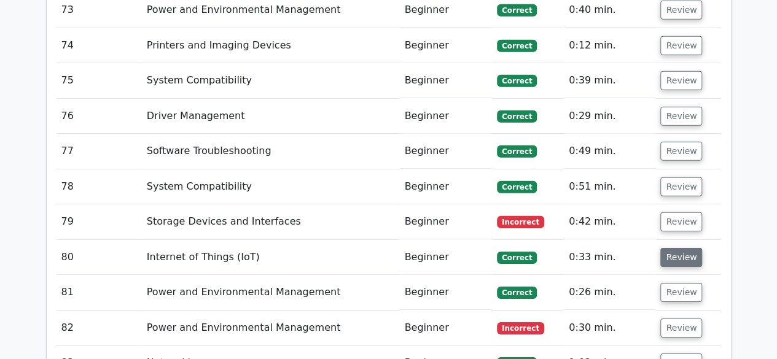
scroll to position [4177, 0]
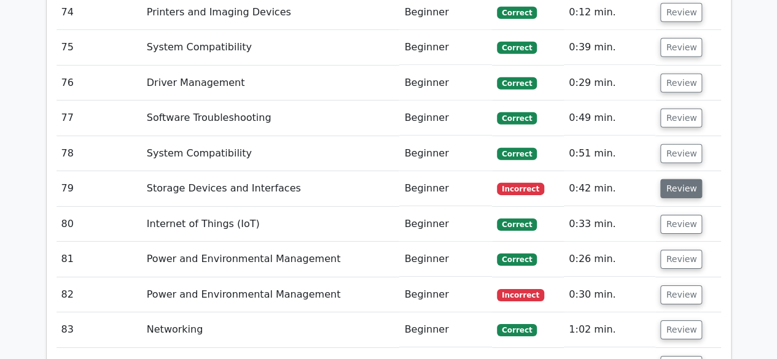
click at [677, 179] on button "Review" at bounding box center [681, 188] width 42 height 19
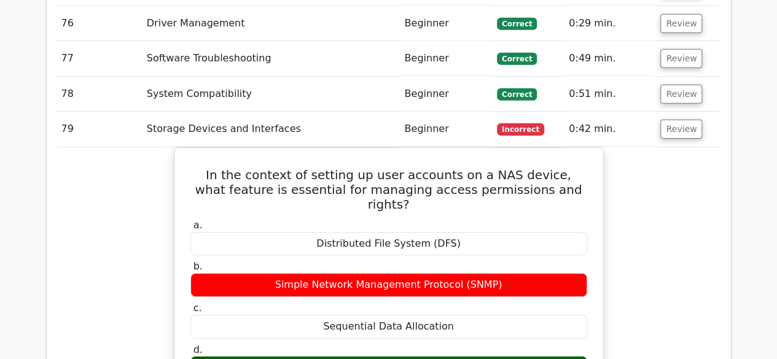
scroll to position [4239, 0]
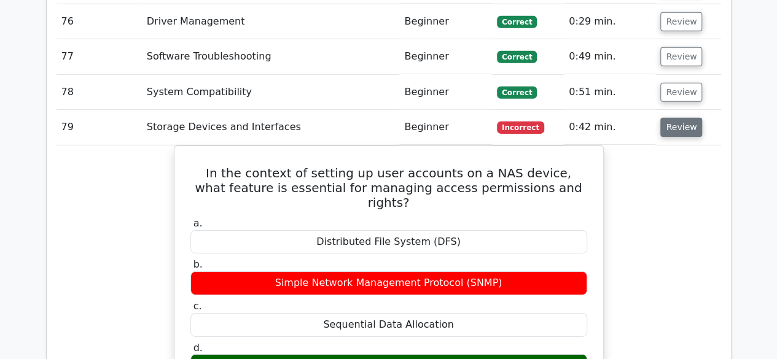
click at [683, 118] on button "Review" at bounding box center [681, 127] width 42 height 19
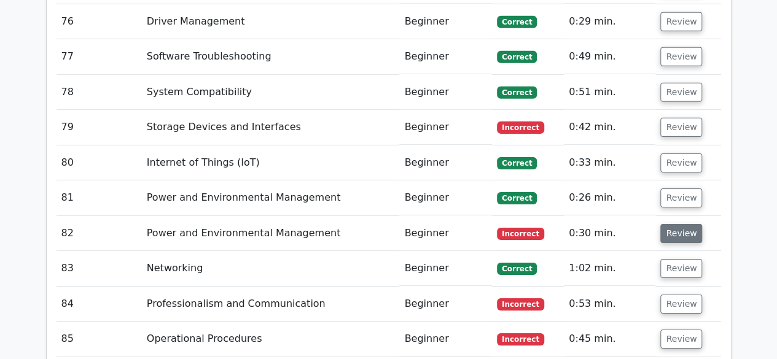
click at [683, 224] on button "Review" at bounding box center [681, 233] width 42 height 19
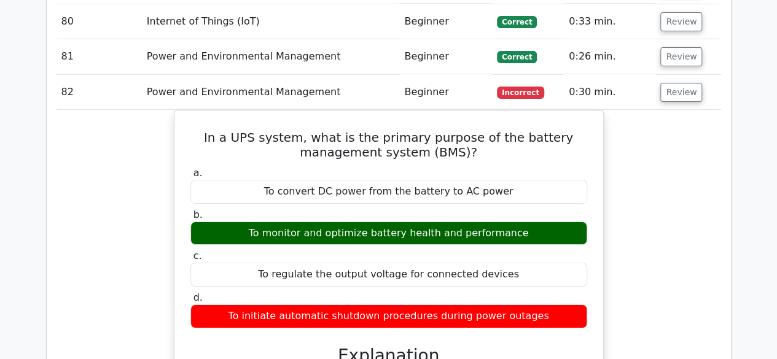
scroll to position [4361, 0]
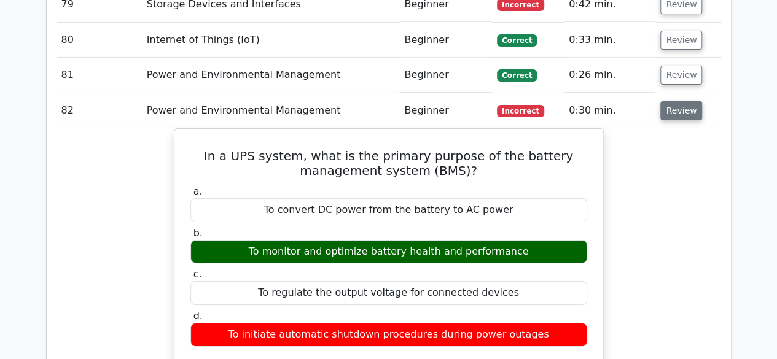
click at [673, 101] on button "Review" at bounding box center [681, 110] width 42 height 19
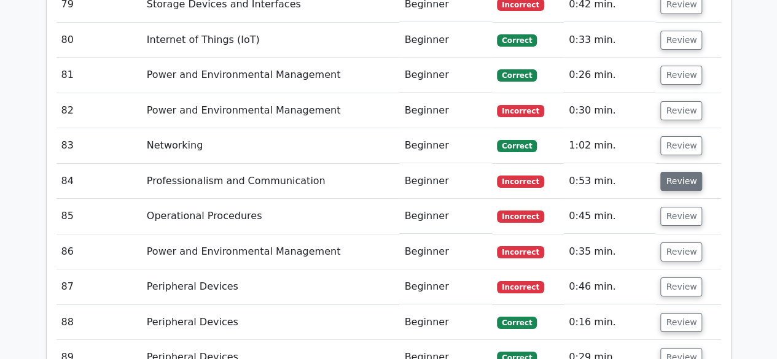
click at [686, 172] on button "Review" at bounding box center [681, 181] width 42 height 19
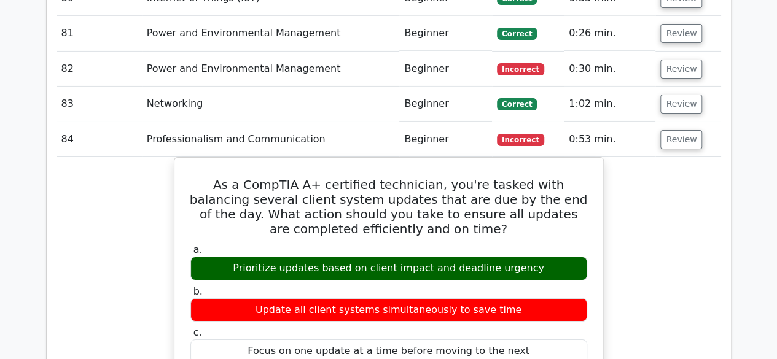
scroll to position [4423, 0]
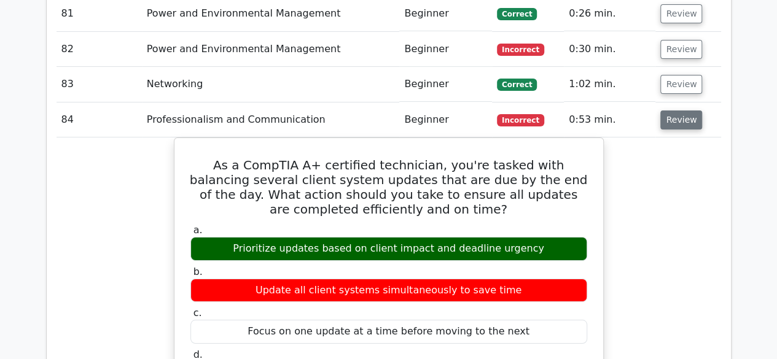
click at [687, 111] on button "Review" at bounding box center [681, 120] width 42 height 19
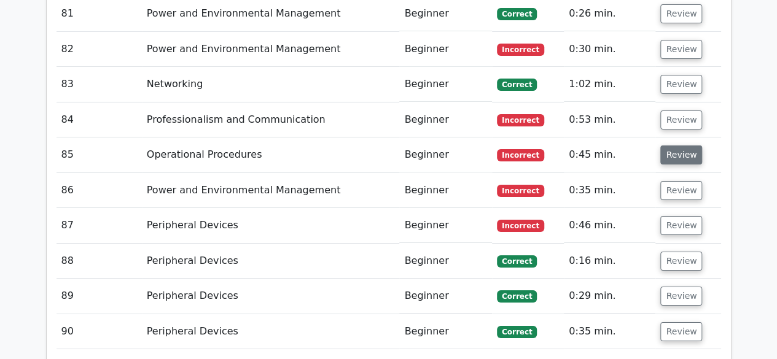
click at [682, 146] on button "Review" at bounding box center [681, 155] width 42 height 19
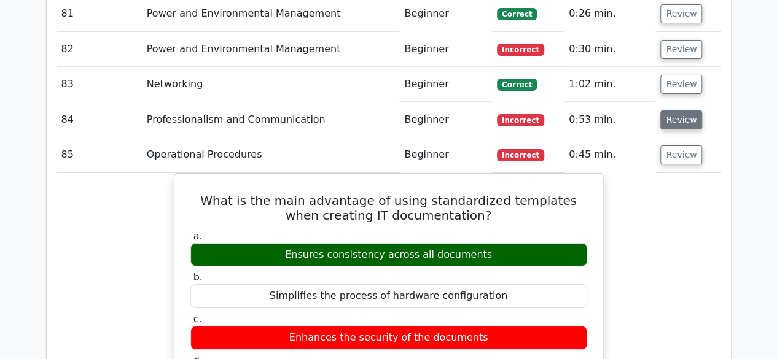
click at [689, 111] on button "Review" at bounding box center [681, 120] width 42 height 19
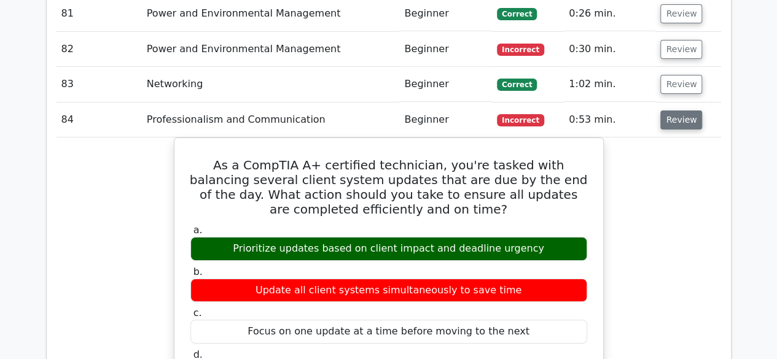
click at [687, 111] on button "Review" at bounding box center [681, 120] width 42 height 19
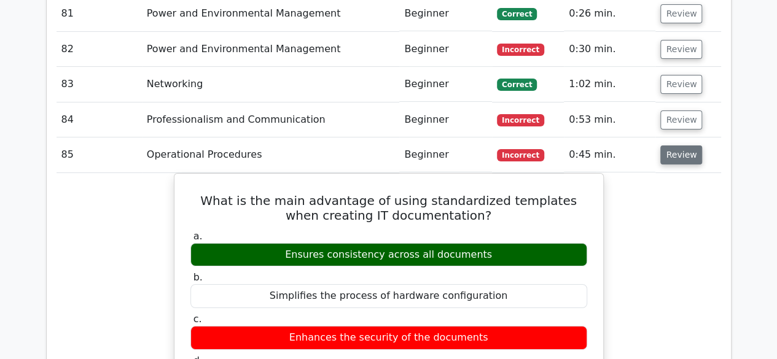
click at [676, 146] on button "Review" at bounding box center [681, 155] width 42 height 19
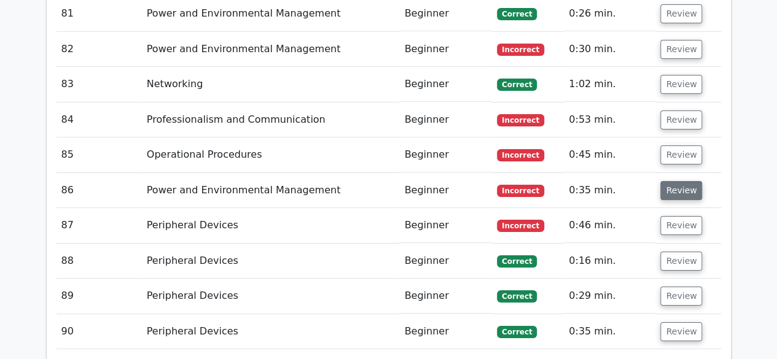
click at [682, 181] on button "Review" at bounding box center [681, 190] width 42 height 19
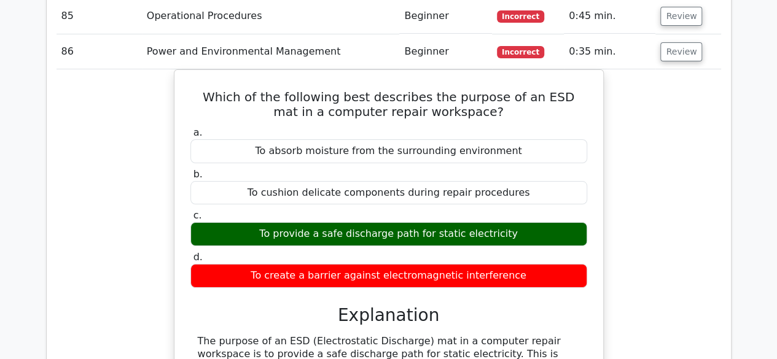
scroll to position [4546, 0]
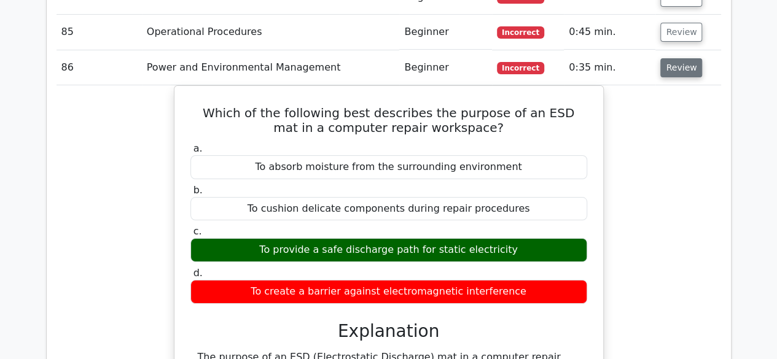
click at [673, 58] on button "Review" at bounding box center [681, 67] width 42 height 19
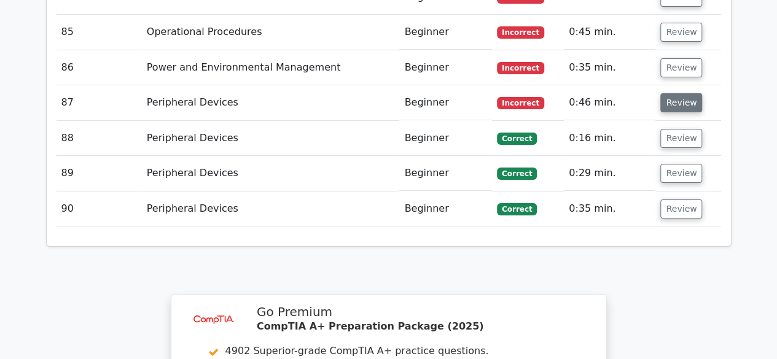
click at [676, 93] on button "Review" at bounding box center [681, 102] width 42 height 19
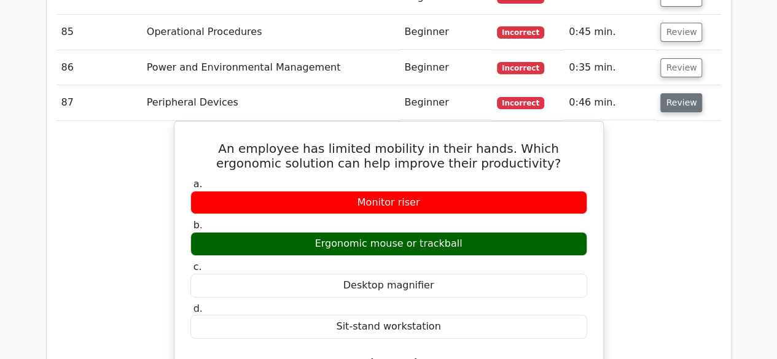
click at [681, 93] on button "Review" at bounding box center [681, 102] width 42 height 19
